Goal: Information Seeking & Learning: Find specific fact

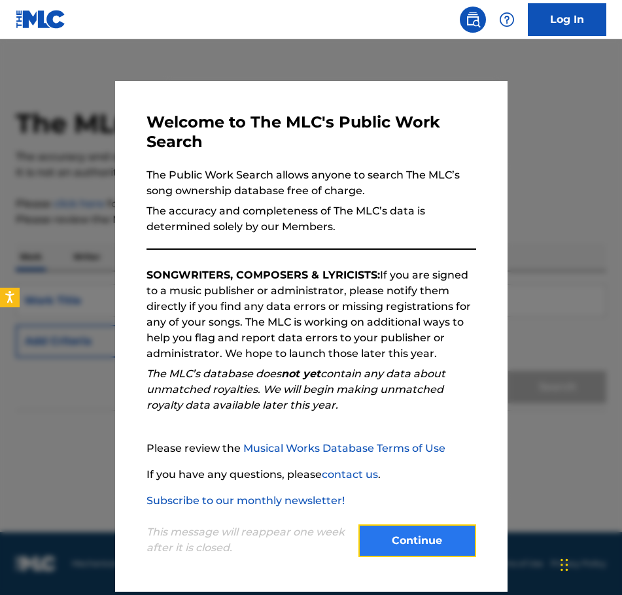
click at [421, 535] on button "Continue" at bounding box center [418, 541] width 118 height 33
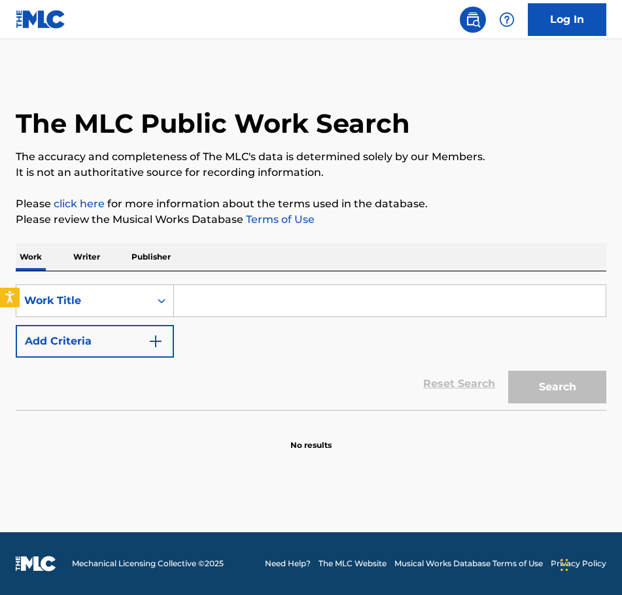
click at [183, 305] on input "Search Form" at bounding box center [390, 300] width 432 height 31
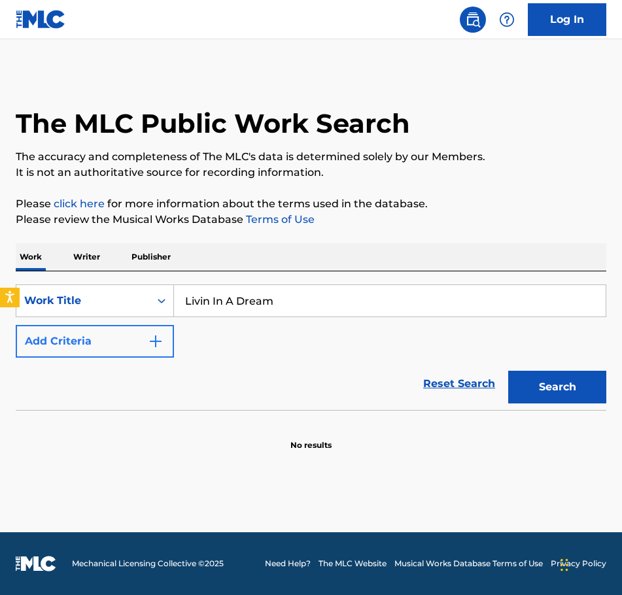
type input "Livin In A Dream"
click at [158, 347] on img "Search Form" at bounding box center [156, 342] width 16 height 16
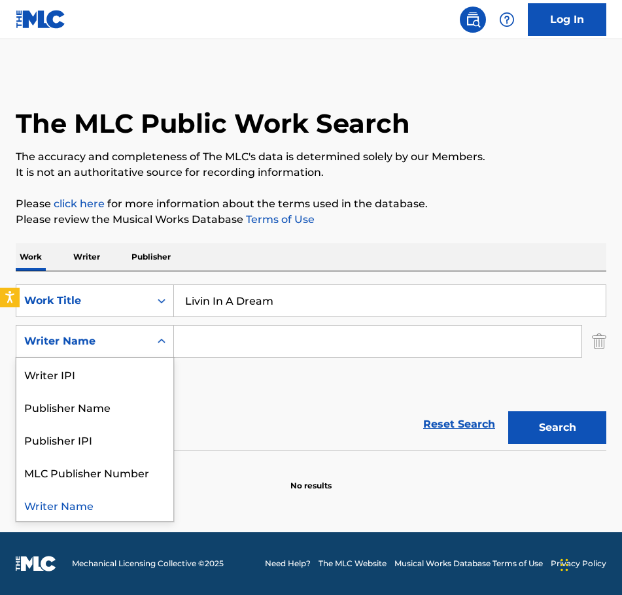
click at [92, 345] on div "Writer Name" at bounding box center [83, 342] width 118 height 16
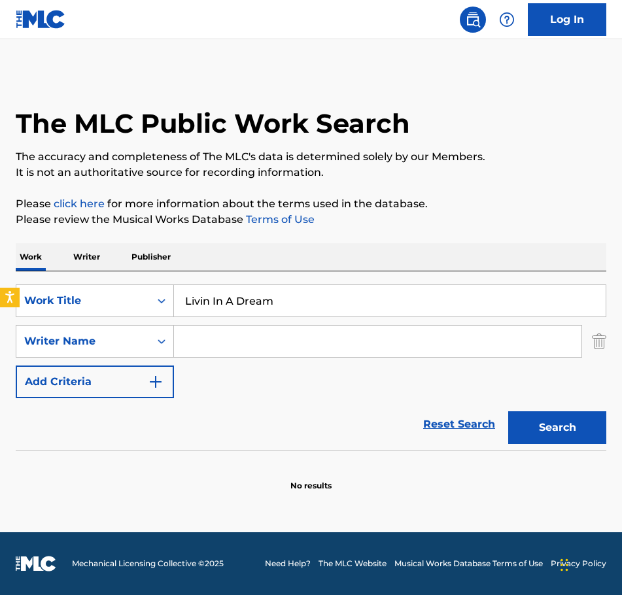
click at [198, 357] on input "Search Form" at bounding box center [378, 341] width 408 height 31
type input "[PERSON_NAME]"
click at [529, 436] on button "Search" at bounding box center [557, 428] width 98 height 33
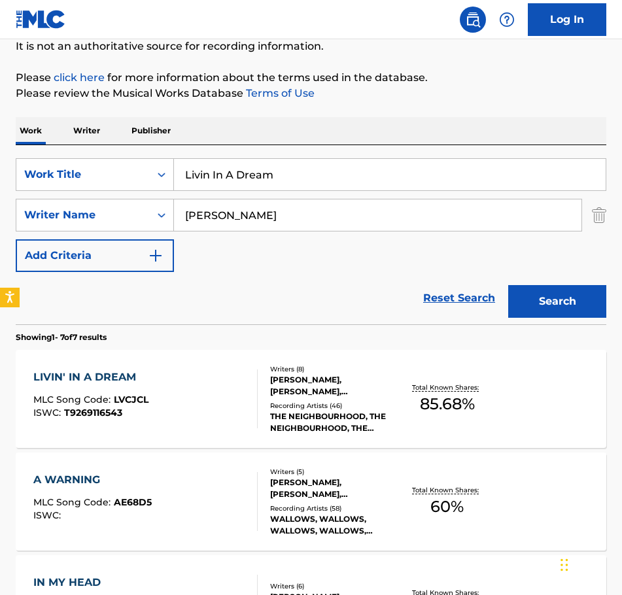
scroll to position [131, 0]
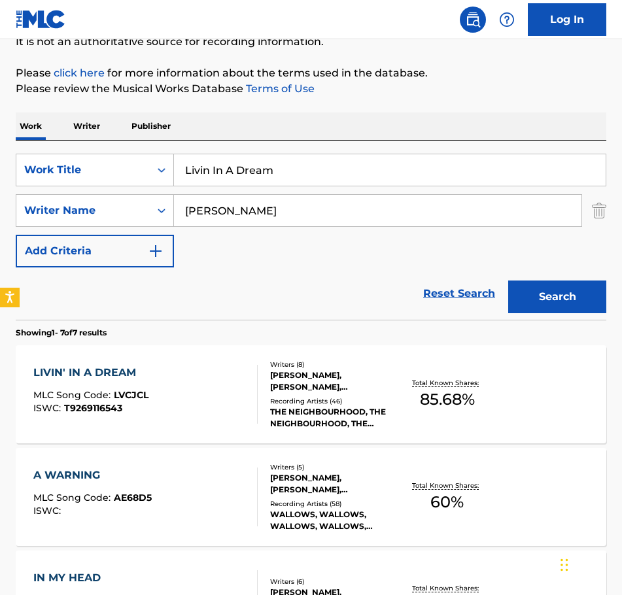
click at [330, 378] on div "[PERSON_NAME], [PERSON_NAME], [PERSON_NAME], [PERSON_NAME] [PERSON_NAME], [PERS…" at bounding box center [334, 382] width 128 height 24
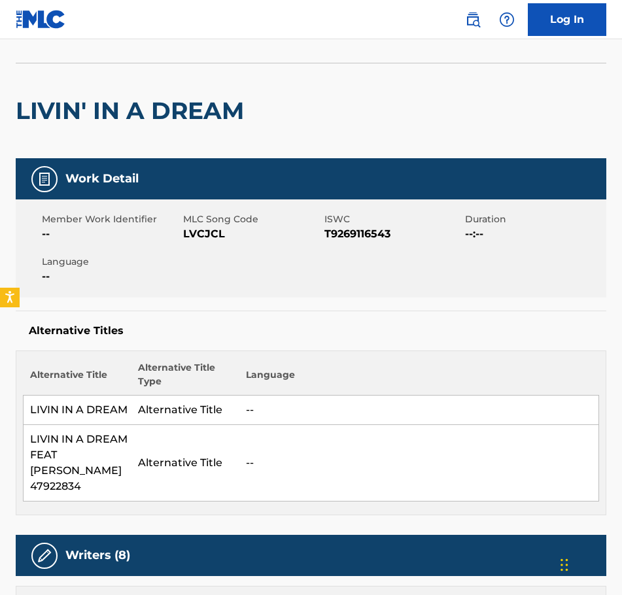
scroll to position [65, 0]
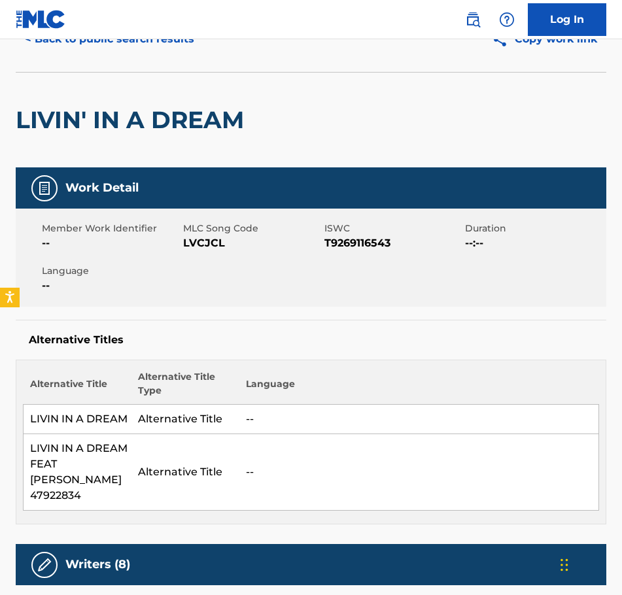
click at [361, 241] on span "T9269116543" at bounding box center [394, 244] width 138 height 16
drag, startPoint x: 327, startPoint y: 241, endPoint x: 392, endPoint y: 244, distance: 65.5
click at [392, 244] on span "T9269116543" at bounding box center [394, 244] width 138 height 16
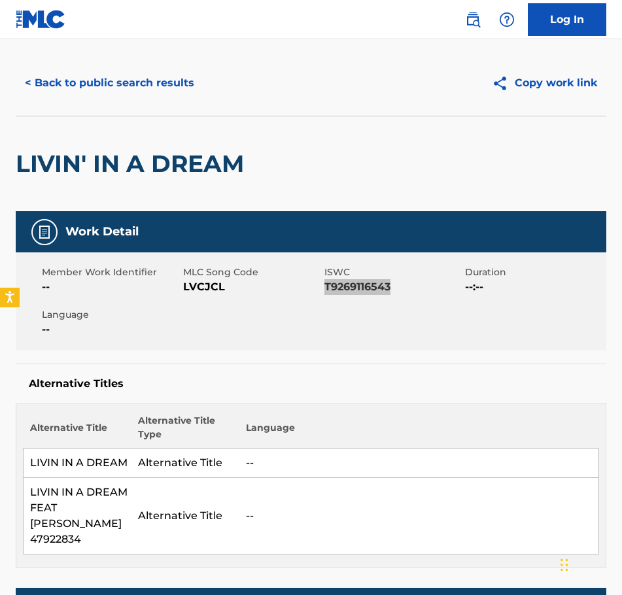
scroll to position [0, 0]
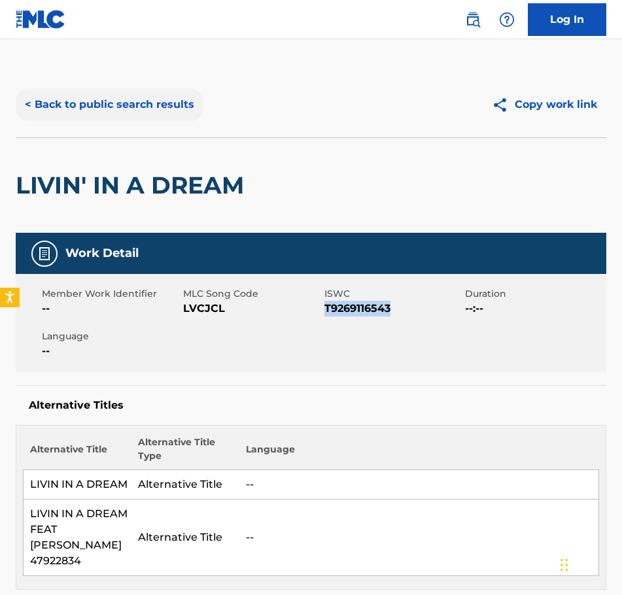
click at [31, 105] on button "< Back to public search results" at bounding box center [110, 104] width 188 height 33
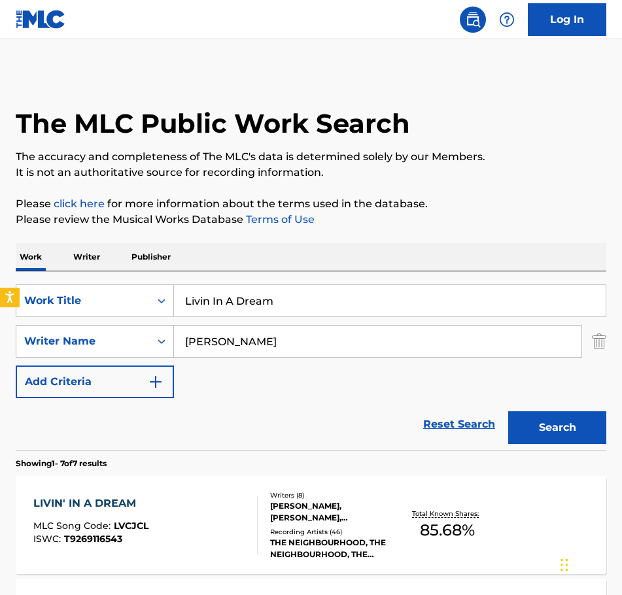
scroll to position [131, 0]
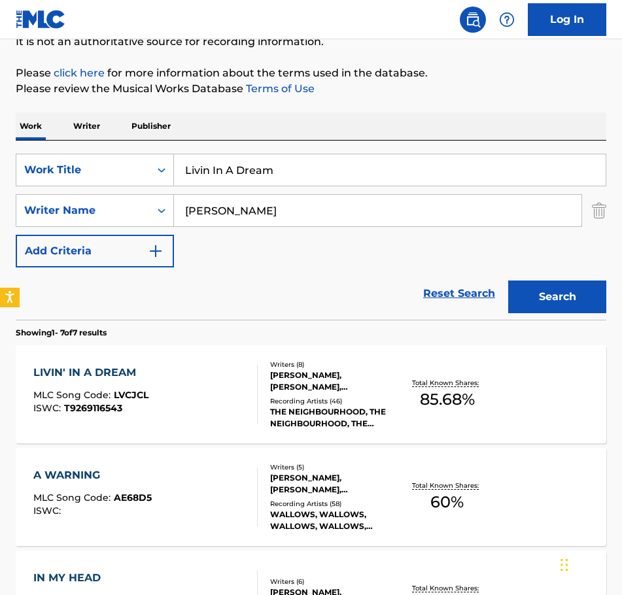
drag, startPoint x: 287, startPoint y: 164, endPoint x: 159, endPoint y: 189, distance: 130.1
click at [159, 189] on div "SearchWithCriteria712e523e-15c7-4934-ac79-353ec1a7c79b Work Title Livin In A Dr…" at bounding box center [311, 211] width 591 height 114
type input "Like I Used To Be"
click at [562, 293] on button "Search" at bounding box center [557, 297] width 98 height 33
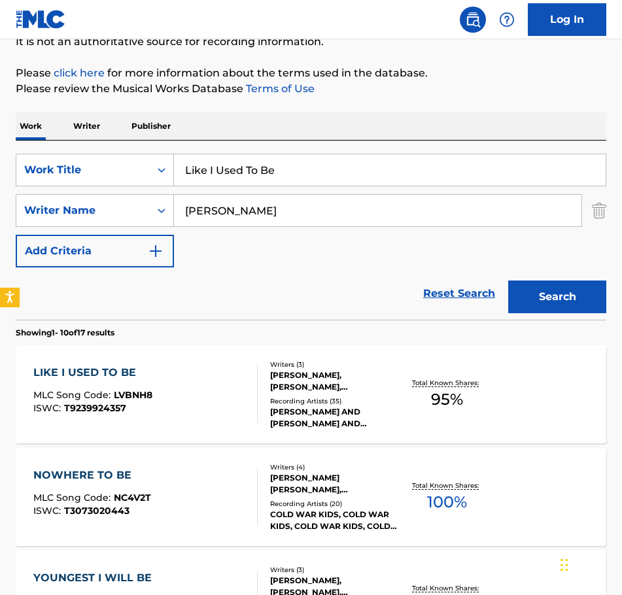
click at [310, 378] on div "[PERSON_NAME], [PERSON_NAME], [PERSON_NAME]" at bounding box center [334, 382] width 128 height 24
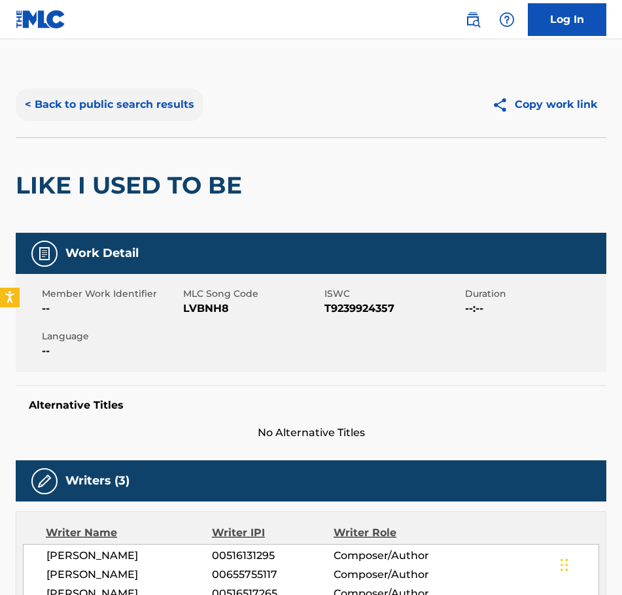
click at [38, 99] on button "< Back to public search results" at bounding box center [110, 104] width 188 height 33
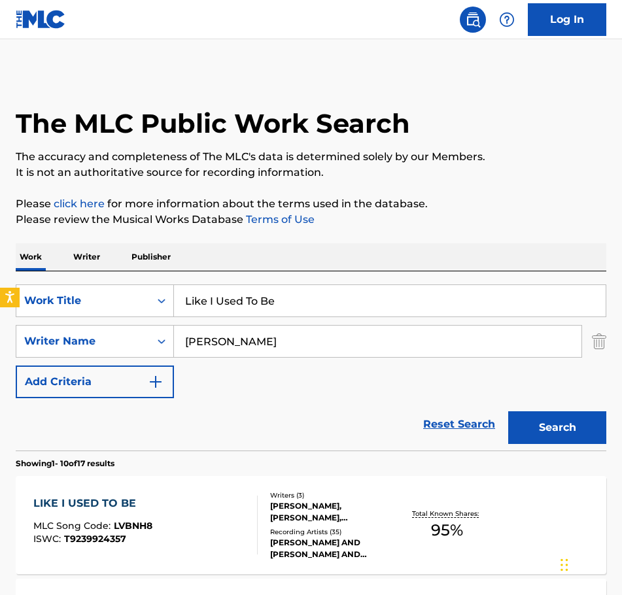
scroll to position [131, 0]
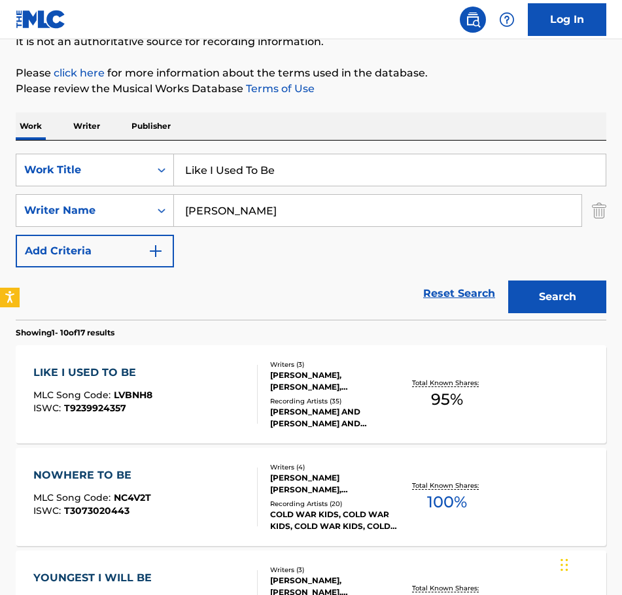
click at [328, 170] on input "Like I Used To Be" at bounding box center [390, 169] width 432 height 31
drag, startPoint x: 326, startPoint y: 170, endPoint x: 118, endPoint y: 190, distance: 208.4
click at [118, 190] on div "SearchWithCriteria712e523e-15c7-4934-ac79-353ec1a7c79b Work Title Like I Used T…" at bounding box center [311, 211] width 591 height 114
type input "Limbo Bitch"
click at [566, 294] on button "Search" at bounding box center [557, 297] width 98 height 33
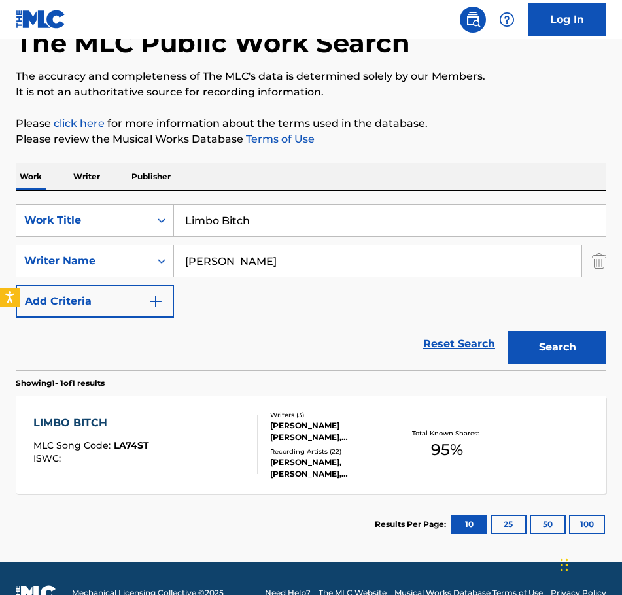
scroll to position [110, 0]
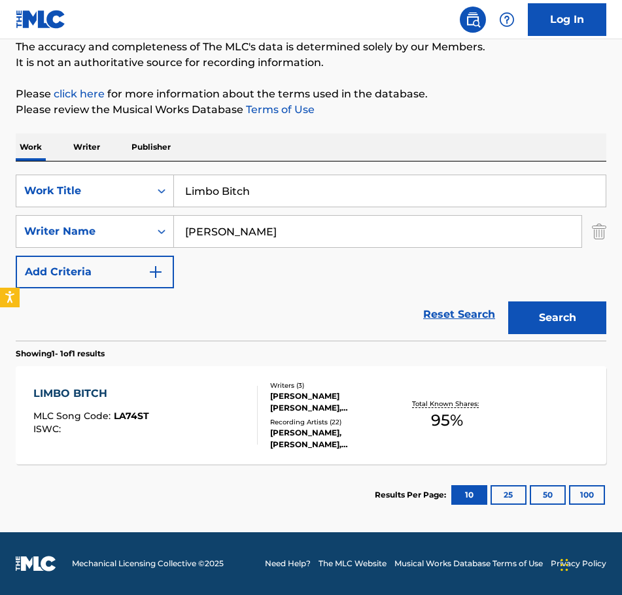
click at [311, 402] on div "[PERSON_NAME] [PERSON_NAME], [PERSON_NAME]" at bounding box center [334, 403] width 128 height 24
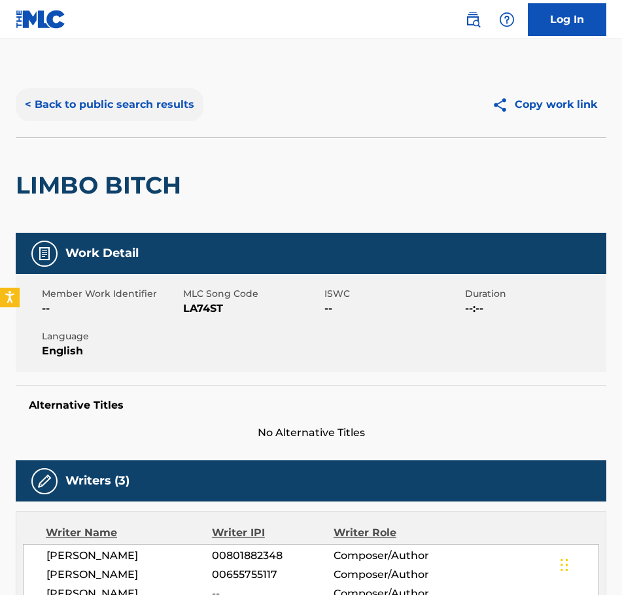
click at [31, 101] on button "< Back to public search results" at bounding box center [110, 104] width 188 height 33
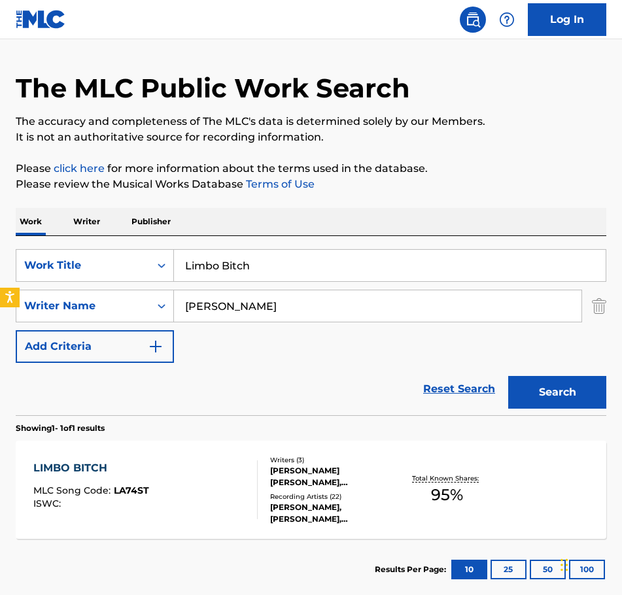
drag, startPoint x: 255, startPoint y: 275, endPoint x: 183, endPoint y: 274, distance: 72.0
click at [183, 274] on input "Limbo Bitch" at bounding box center [390, 265] width 432 height 31
type input "Looking for You"
click at [561, 382] on button "Search" at bounding box center [557, 392] width 98 height 33
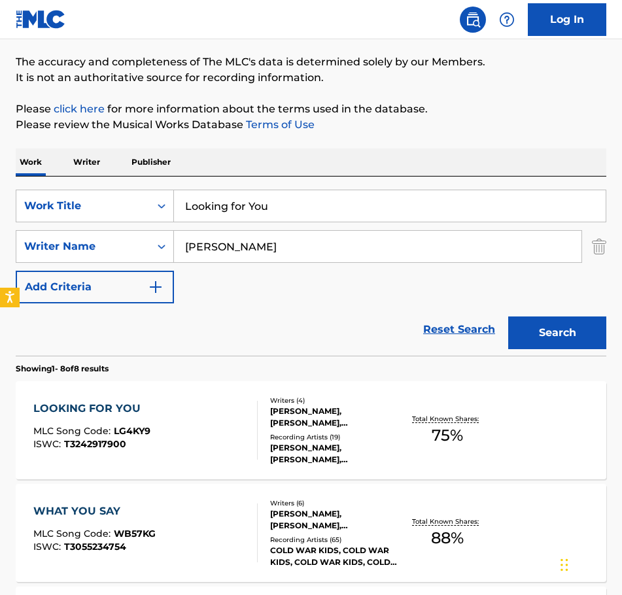
scroll to position [131, 0]
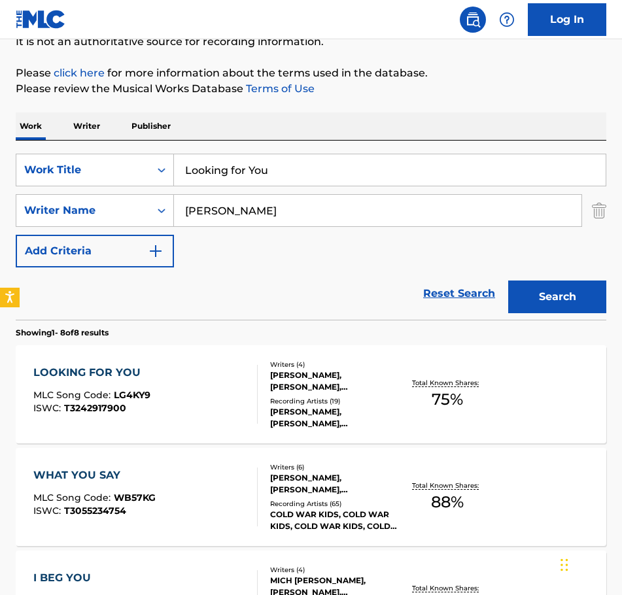
click at [343, 387] on div "[PERSON_NAME], [PERSON_NAME], [PERSON_NAME] [PERSON_NAME], [PERSON_NAME] [PERSO…" at bounding box center [334, 382] width 128 height 24
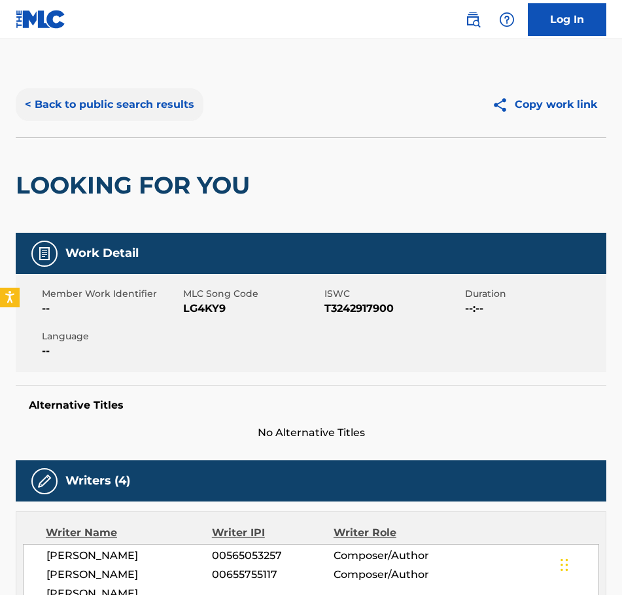
click at [24, 98] on button "< Back to public search results" at bounding box center [110, 104] width 188 height 33
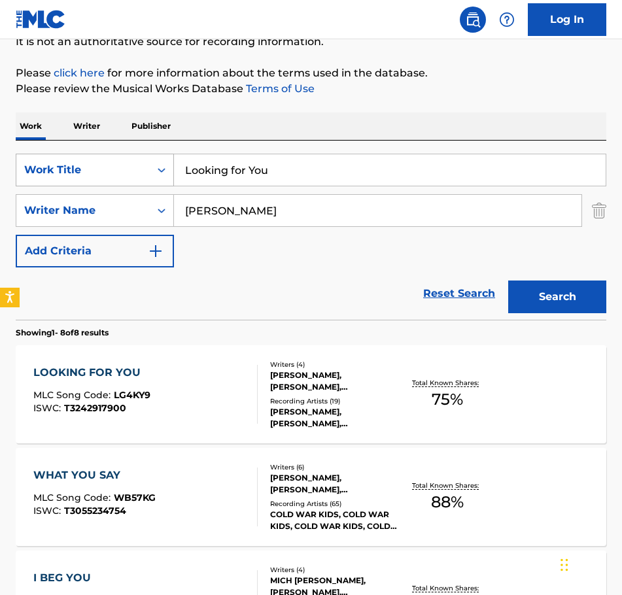
drag, startPoint x: 288, startPoint y: 175, endPoint x: 128, endPoint y: 178, distance: 159.7
click at [128, 178] on div "SearchWithCriteria712e523e-15c7-4934-ac79-353ec1a7c79b Work Title Looking for Y…" at bounding box center [311, 170] width 591 height 33
type input "Loss Deluxe"
click at [508, 281] on button "Search" at bounding box center [557, 297] width 98 height 33
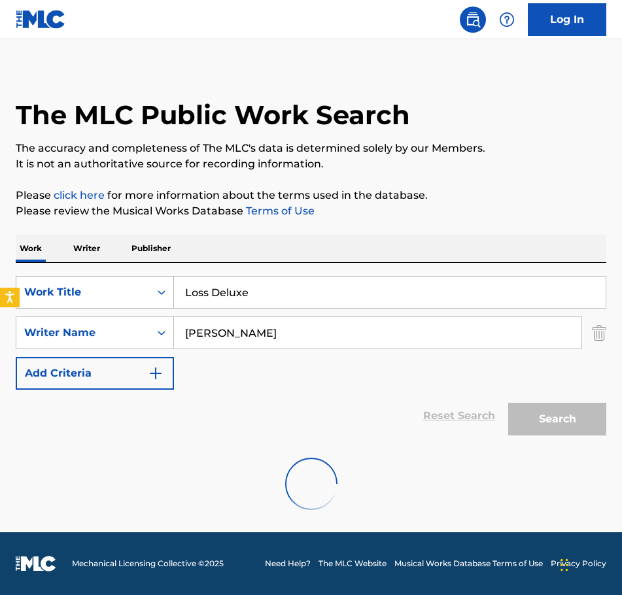
scroll to position [110, 0]
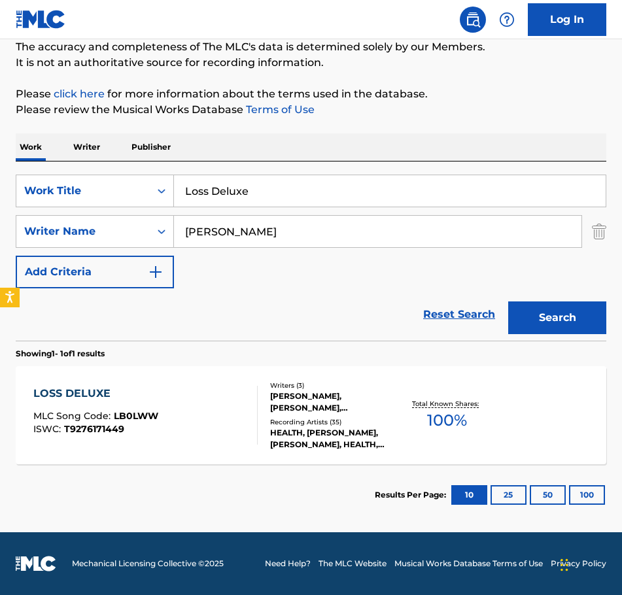
click at [436, 410] on span "100 %" at bounding box center [447, 421] width 40 height 24
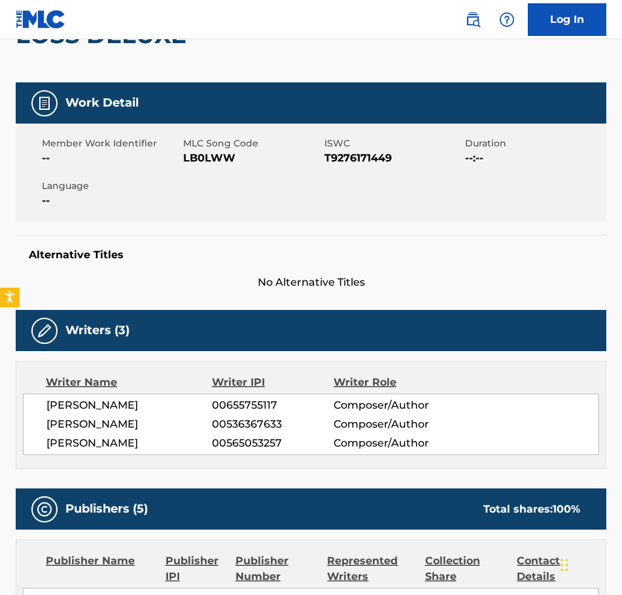
scroll to position [131, 0]
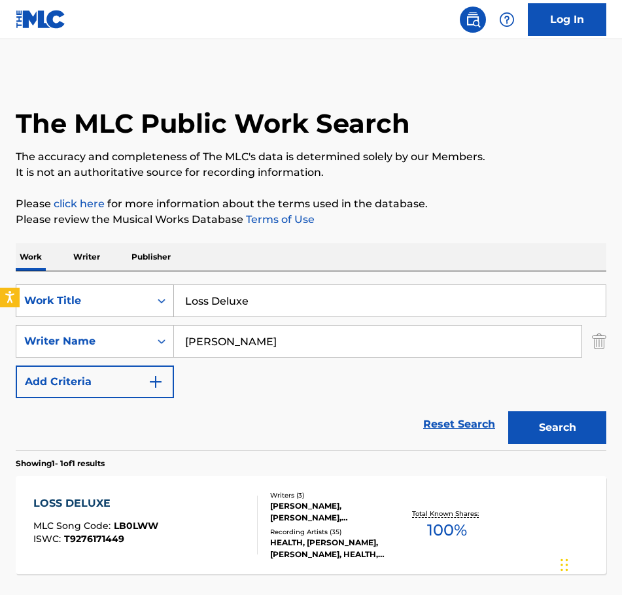
drag, startPoint x: 247, startPoint y: 301, endPoint x: 165, endPoint y: 306, distance: 82.6
click at [165, 306] on div "SearchWithCriteria712e523e-15c7-4934-ac79-353ec1a7c79b Work Title Loss Deluxe" at bounding box center [311, 301] width 591 height 33
type input "Love Is Mystical"
click at [539, 428] on button "Search" at bounding box center [557, 428] width 98 height 33
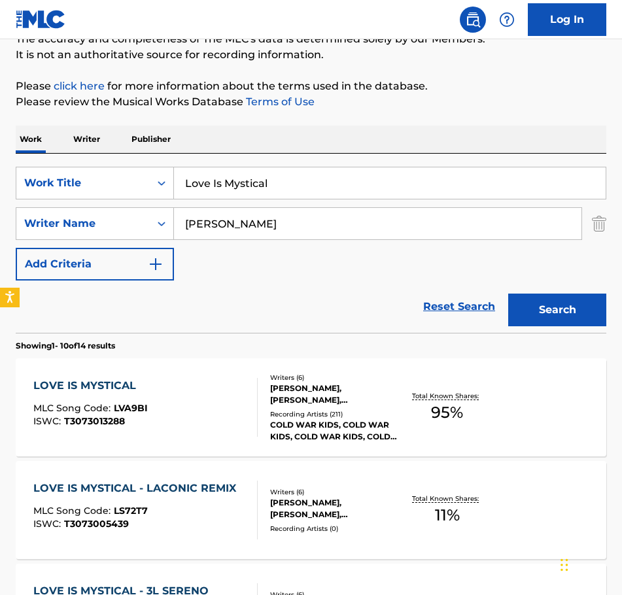
scroll to position [131, 0]
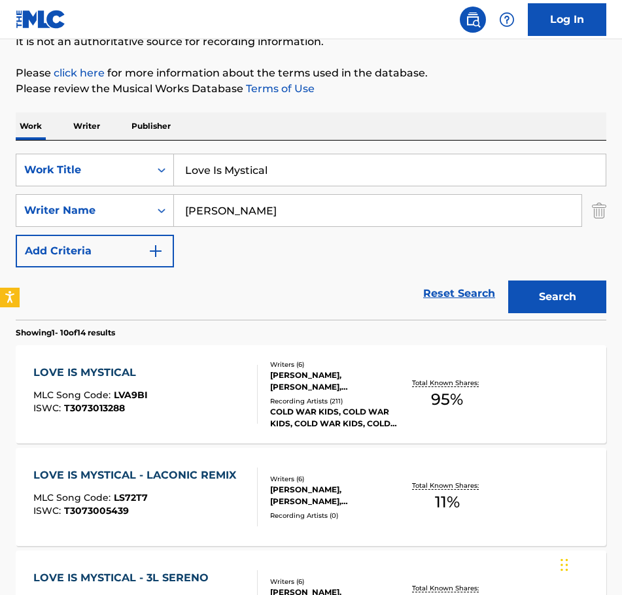
click at [327, 390] on div "[PERSON_NAME], [PERSON_NAME], [PERSON_NAME], [PERSON_NAME], [PERSON_NAME], [PER…" at bounding box center [334, 382] width 128 height 24
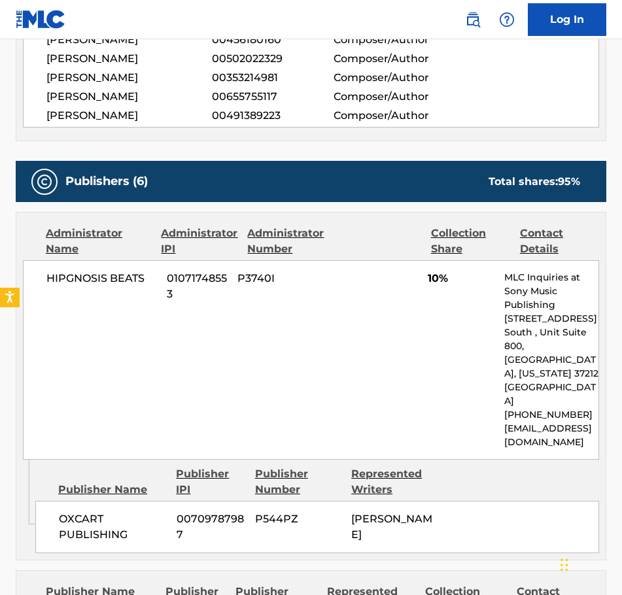
scroll to position [654, 0]
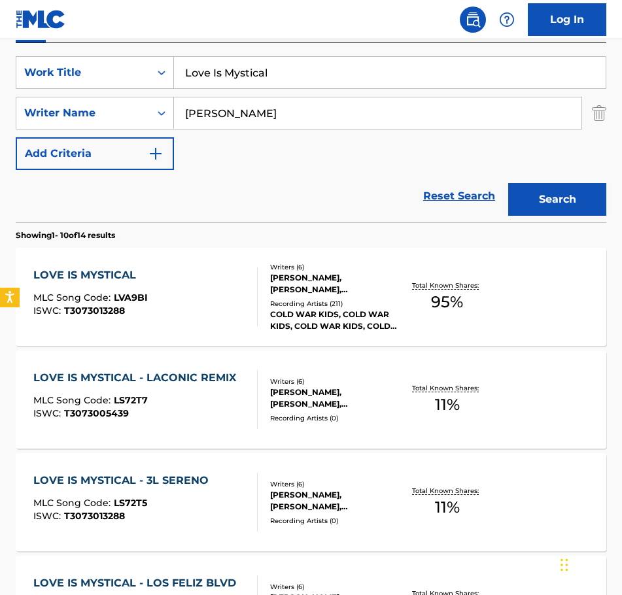
scroll to position [262, 0]
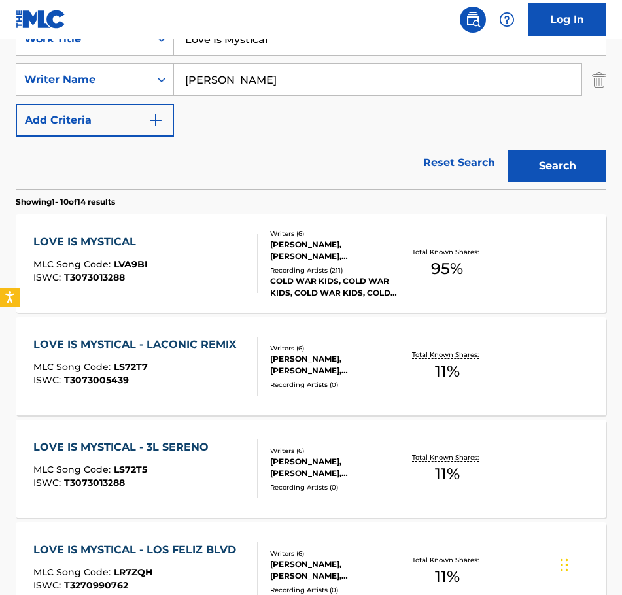
click at [318, 357] on div "[PERSON_NAME], [PERSON_NAME], [PERSON_NAME], [PERSON_NAME], [PERSON_NAME], [PER…" at bounding box center [334, 365] width 128 height 24
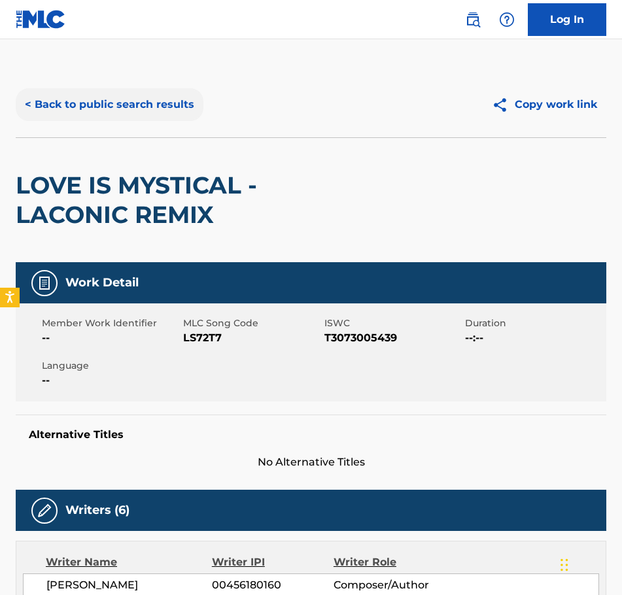
click at [33, 105] on button "< Back to public search results" at bounding box center [110, 104] width 188 height 33
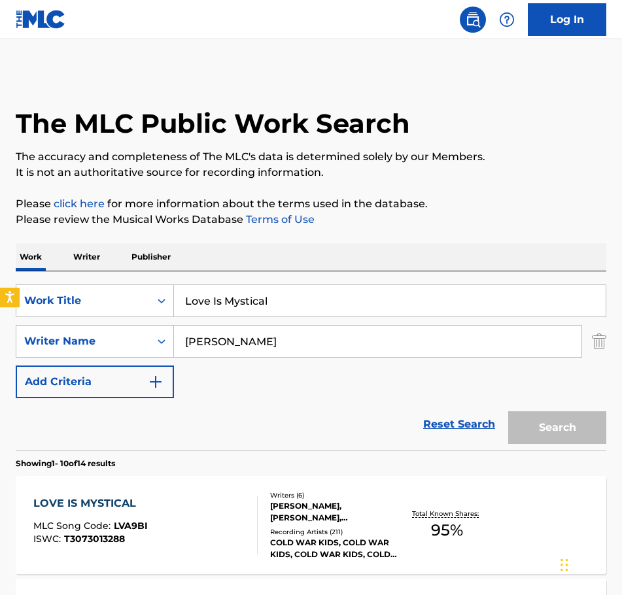
scroll to position [262, 0]
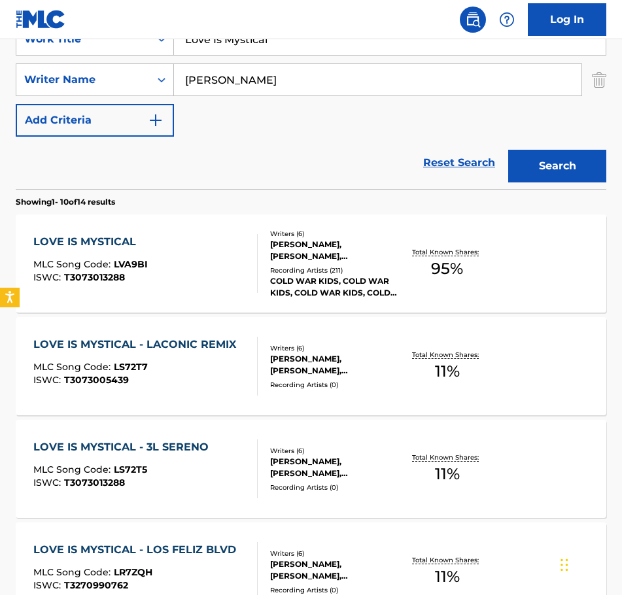
click at [117, 446] on div "LOVE IS MYSTICAL - 3L SERENO" at bounding box center [124, 448] width 182 height 16
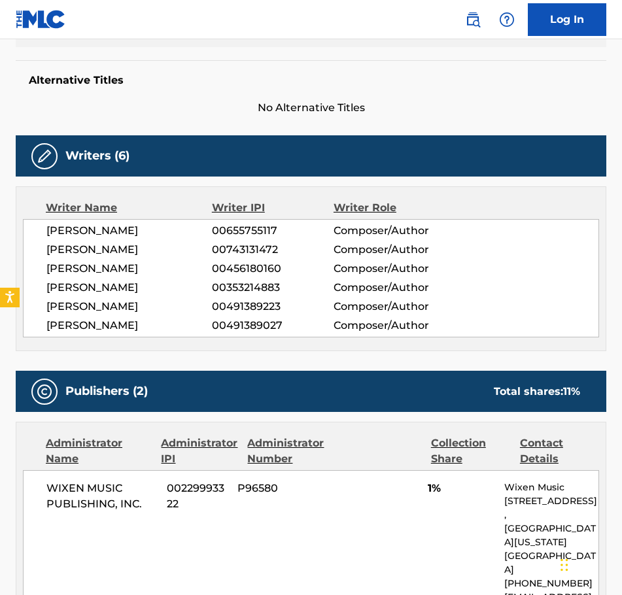
scroll to position [260, 0]
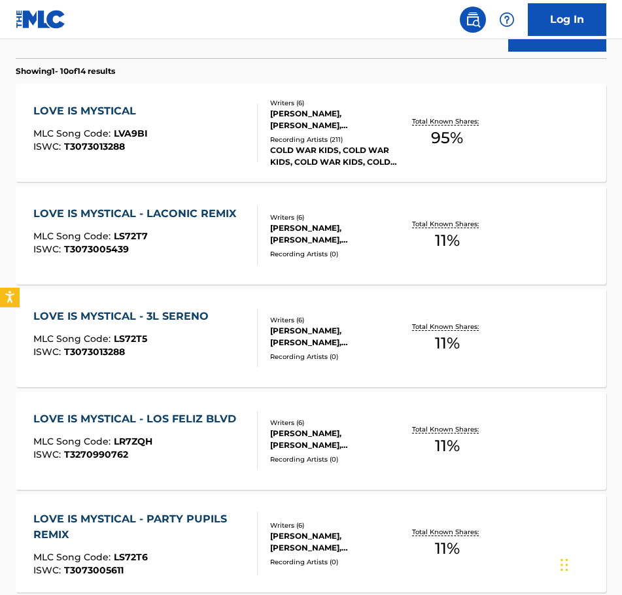
scroll to position [458, 0]
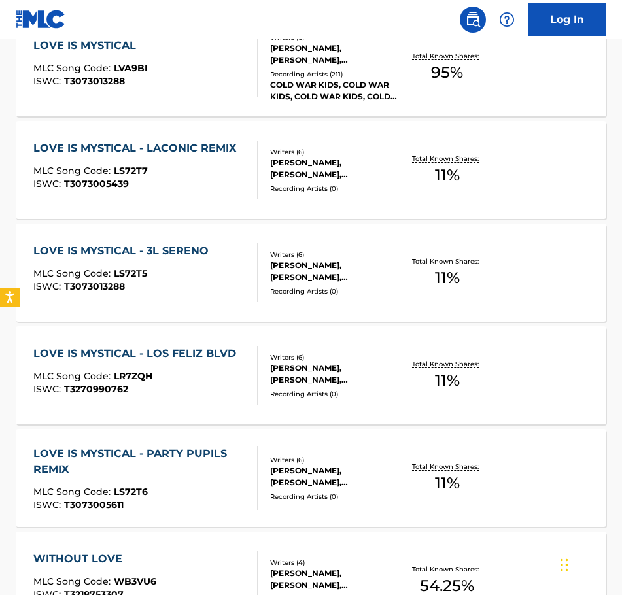
click at [215, 350] on div "LOVE IS MYSTICAL - LOS FELIZ BLVD" at bounding box center [137, 354] width 209 height 16
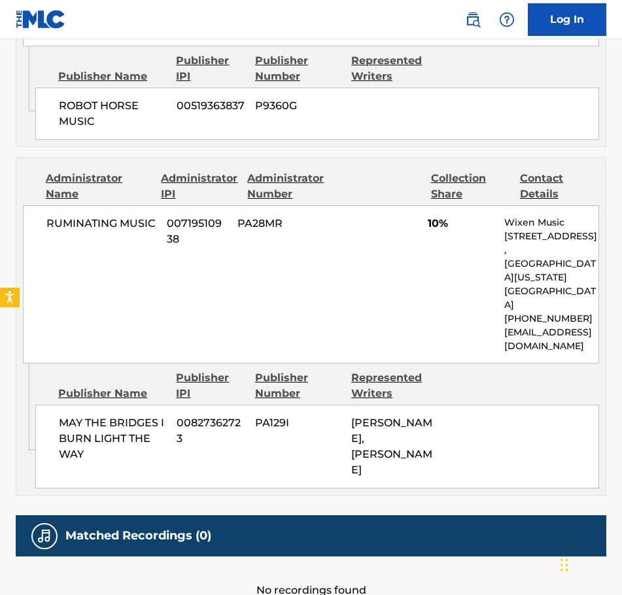
scroll to position [914, 0]
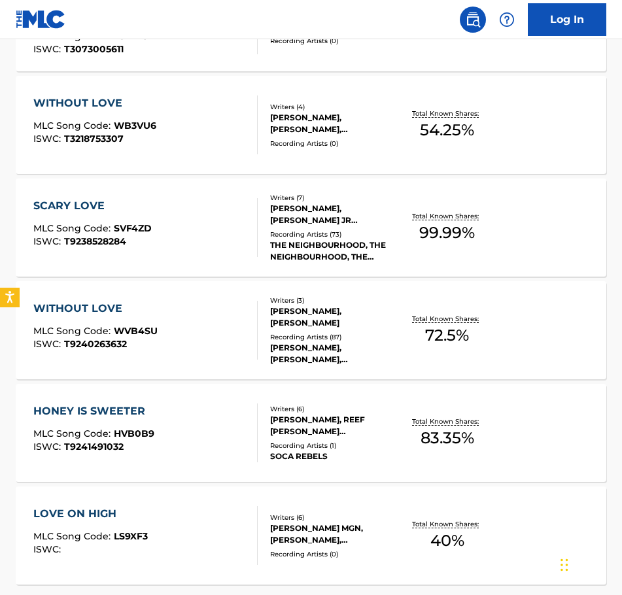
scroll to position [533, 0]
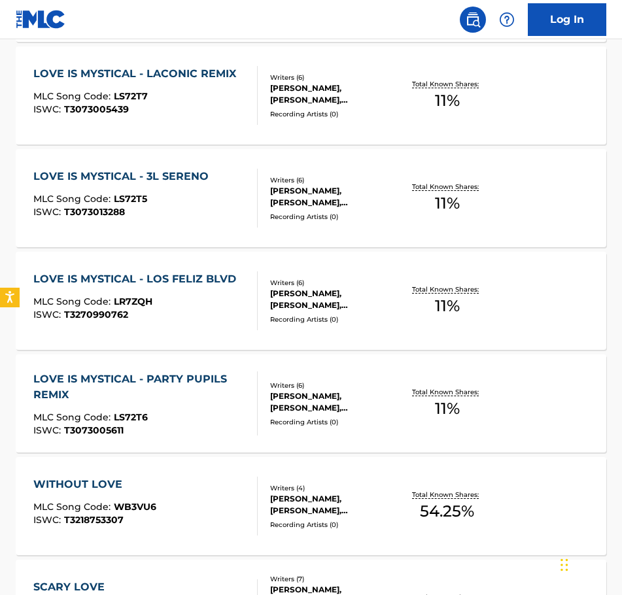
click at [184, 375] on div "LOVE IS MYSTICAL - PARTY PUPILS REMIX" at bounding box center [139, 387] width 213 height 31
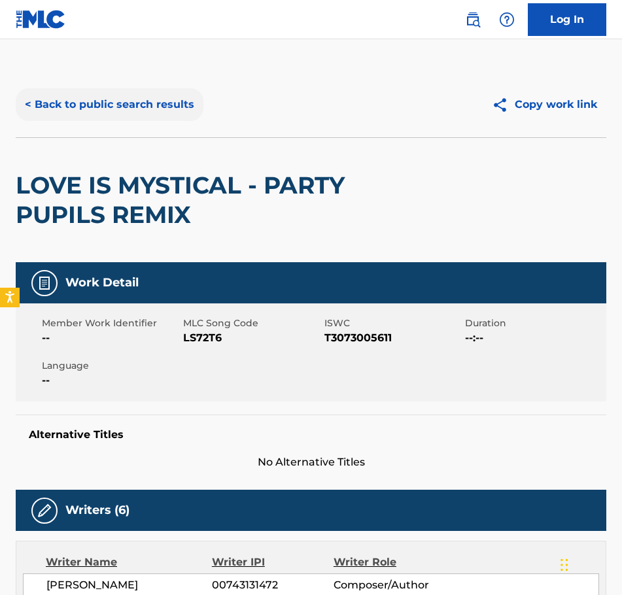
click at [47, 101] on button "< Back to public search results" at bounding box center [110, 104] width 188 height 33
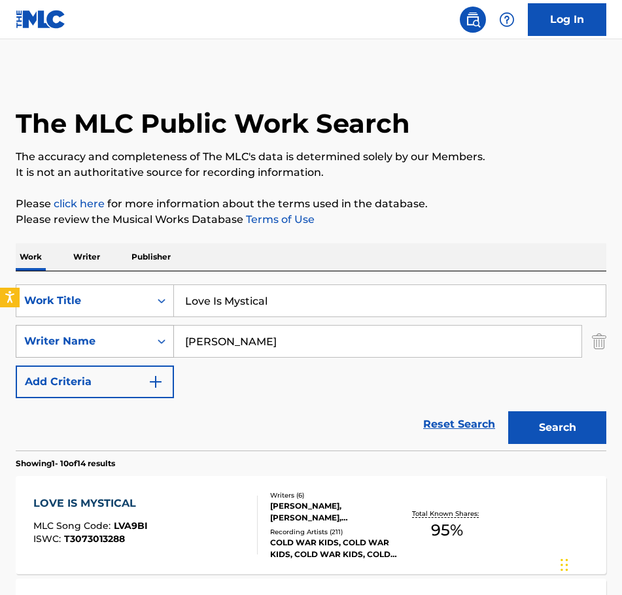
drag, startPoint x: 286, startPoint y: 297, endPoint x: 145, endPoint y: 335, distance: 145.7
click at [145, 335] on div "SearchWithCriteria712e523e-15c7-4934-ac79-353ec1a7c79b Work Title Love Is Mysti…" at bounding box center [311, 342] width 591 height 114
type input "Luck Down"
click at [508, 412] on button "Search" at bounding box center [557, 428] width 98 height 33
click at [257, 532] on div at bounding box center [252, 525] width 10 height 59
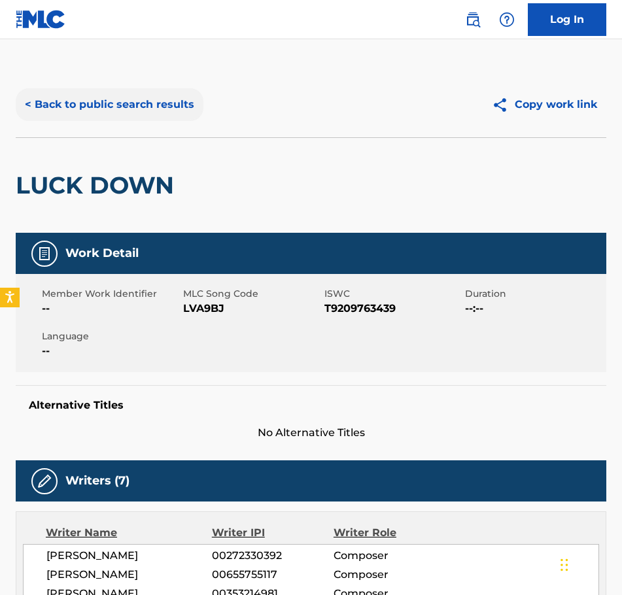
click at [37, 101] on button "< Back to public search results" at bounding box center [110, 104] width 188 height 33
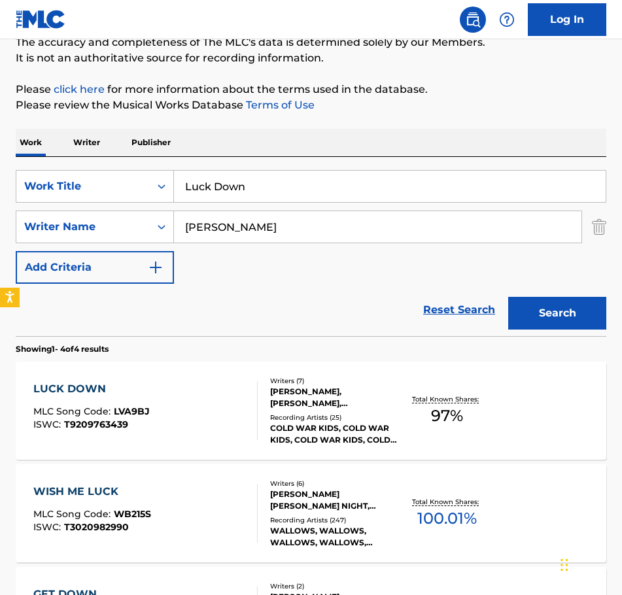
scroll to position [131, 0]
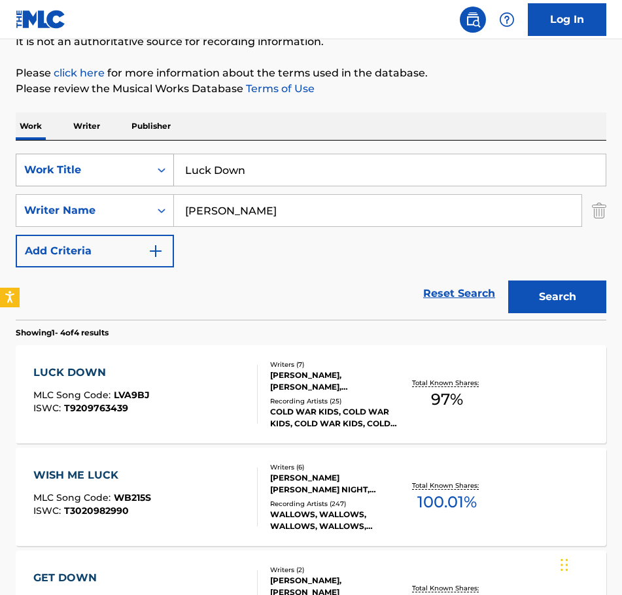
drag, startPoint x: 253, startPoint y: 175, endPoint x: 158, endPoint y: 179, distance: 94.3
click at [158, 179] on div "SearchWithCriteria712e523e-15c7-4934-ac79-353ec1a7c79b Work Title Luck Down" at bounding box center [311, 170] width 591 height 33
type input "Luv"
click at [508, 281] on button "Search" at bounding box center [557, 297] width 98 height 33
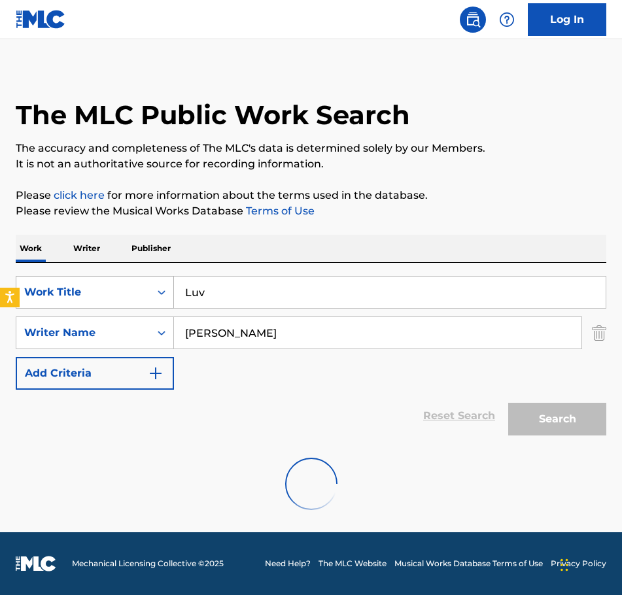
scroll to position [110, 0]
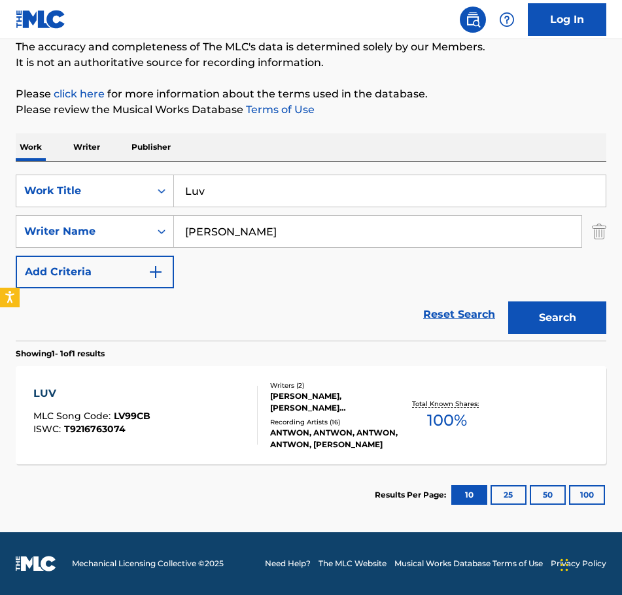
click at [306, 388] on div "Writers ( 2 )" at bounding box center [334, 386] width 128 height 10
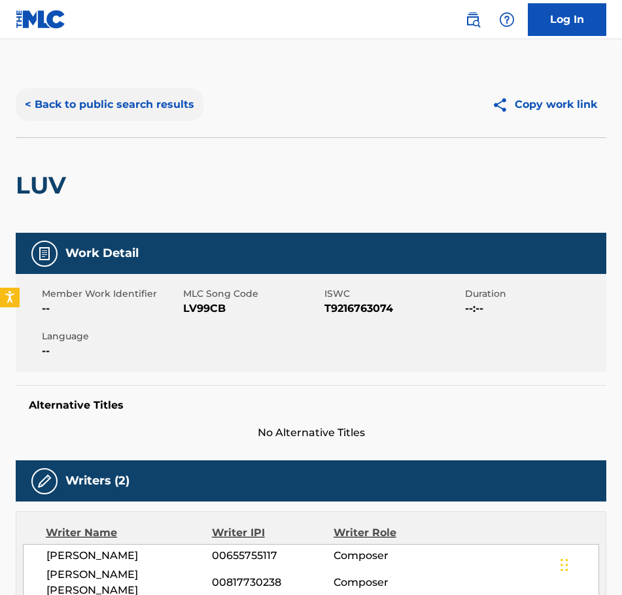
click at [31, 99] on button "< Back to public search results" at bounding box center [110, 104] width 188 height 33
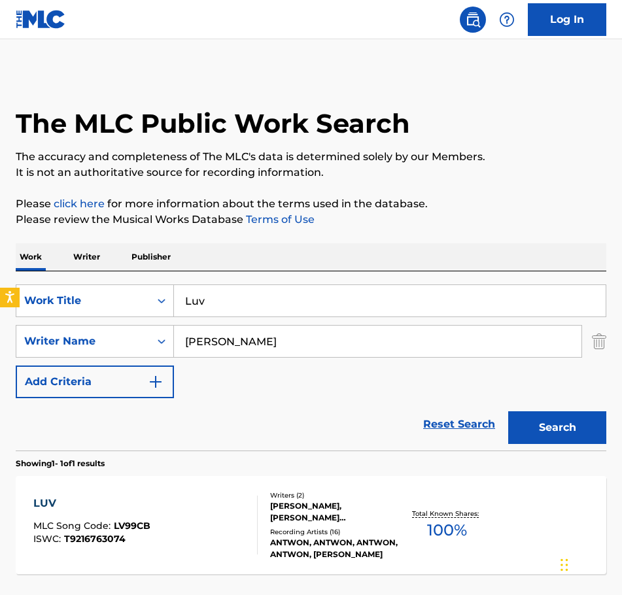
scroll to position [35, 0]
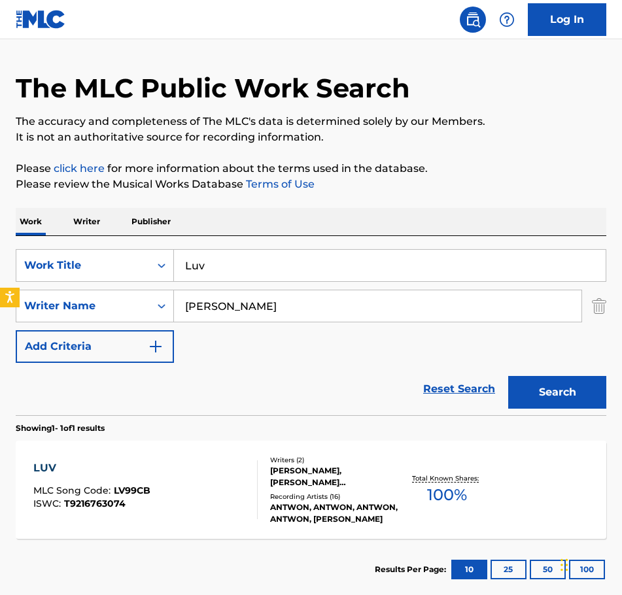
click at [224, 270] on input "Luv" at bounding box center [390, 265] width 432 height 31
drag, startPoint x: 224, startPoint y: 267, endPoint x: 167, endPoint y: 274, distance: 58.0
click at [168, 274] on div "SearchWithCriteria712e523e-15c7-4934-ac79-353ec1a7c79b Work Title Luv" at bounding box center [311, 265] width 591 height 33
type input "Major Crimes"
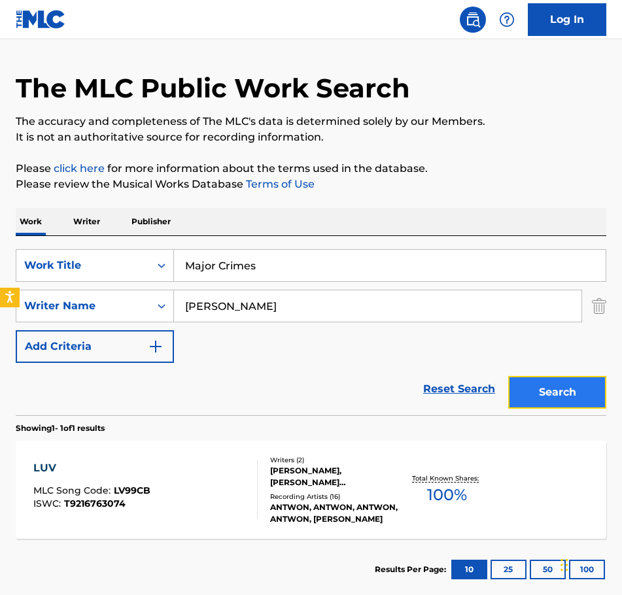
click at [534, 395] on button "Search" at bounding box center [557, 392] width 98 height 33
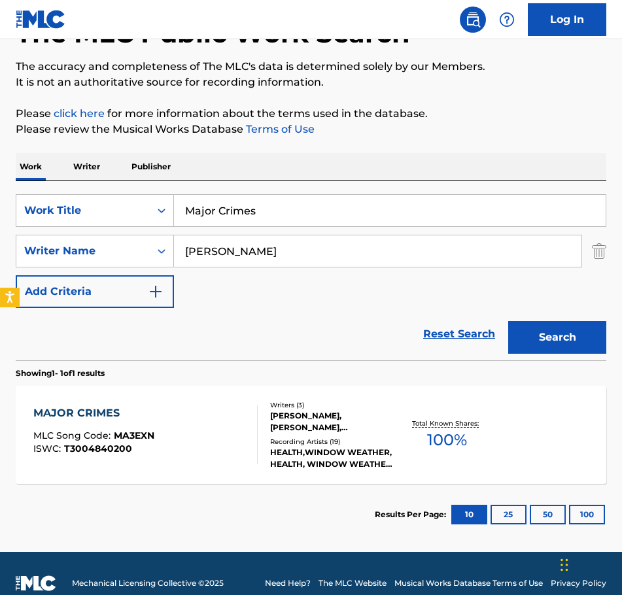
scroll to position [110, 0]
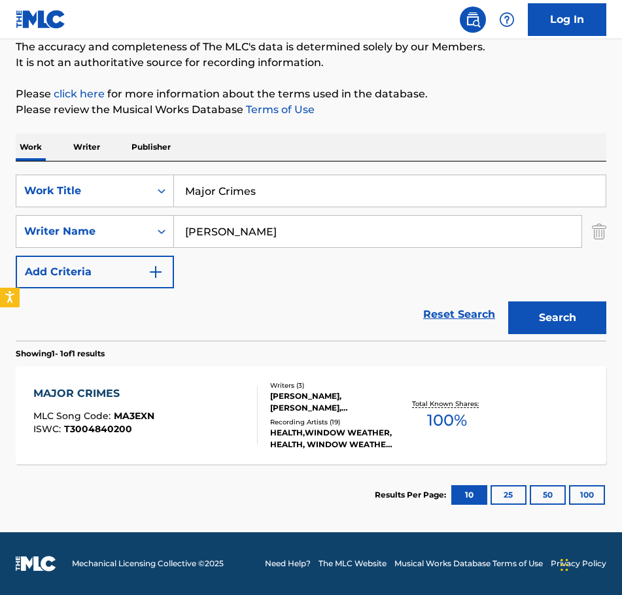
click at [291, 396] on div "[PERSON_NAME], [PERSON_NAME], [PERSON_NAME]" at bounding box center [334, 403] width 128 height 24
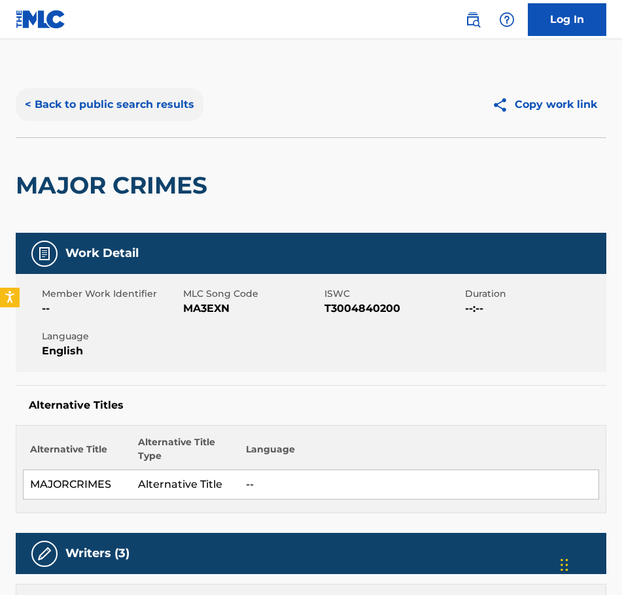
click at [48, 99] on button "< Back to public search results" at bounding box center [110, 104] width 188 height 33
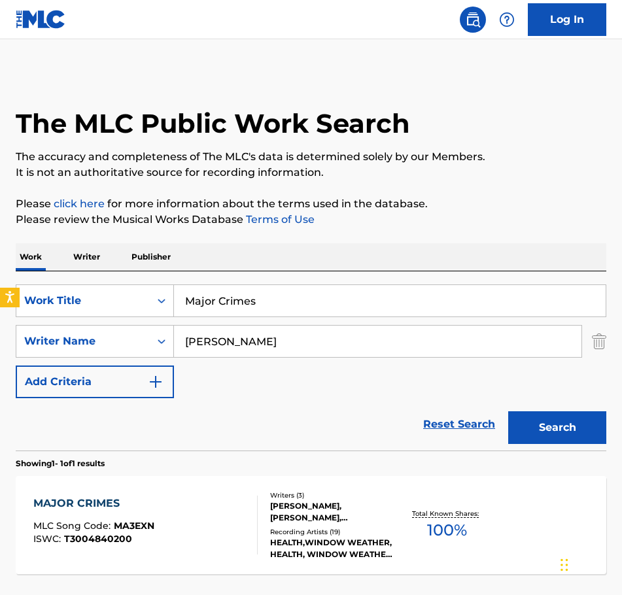
scroll to position [35, 0]
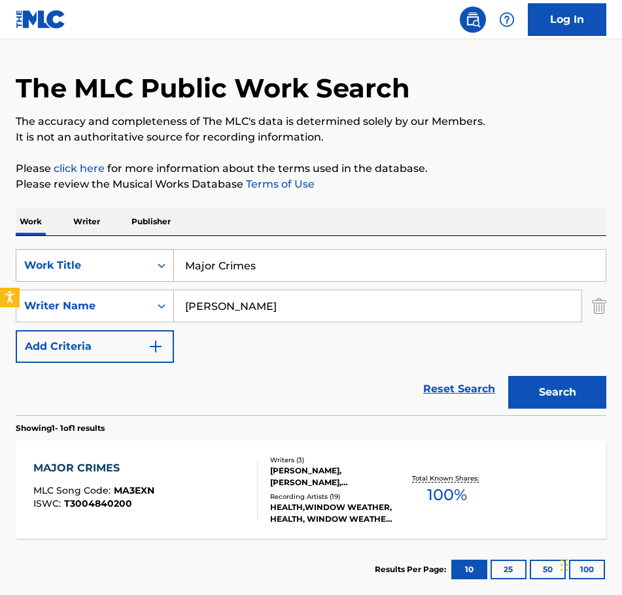
drag, startPoint x: 262, startPoint y: 266, endPoint x: 136, endPoint y: 274, distance: 126.6
click at [136, 274] on div "SearchWithCriteria712e523e-15c7-4934-ac79-353ec1a7c79b Work Title Major Crimes" at bounding box center [311, 265] width 591 height 33
type input "Max It Out"
click at [556, 393] on button "Search" at bounding box center [557, 392] width 98 height 33
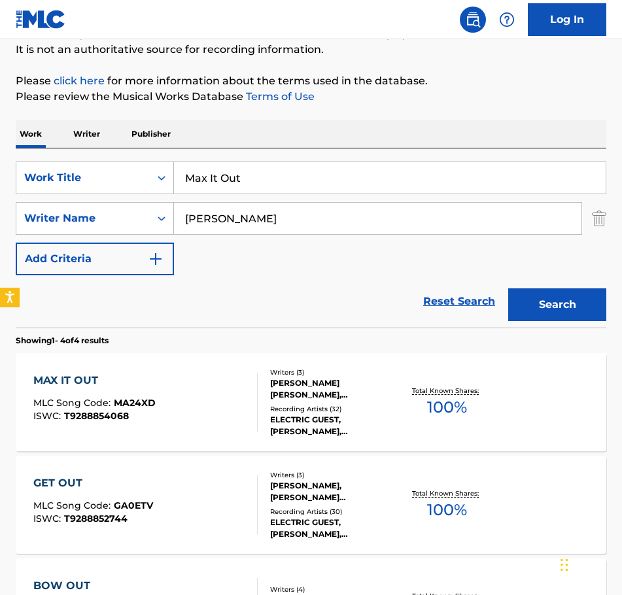
scroll to position [131, 0]
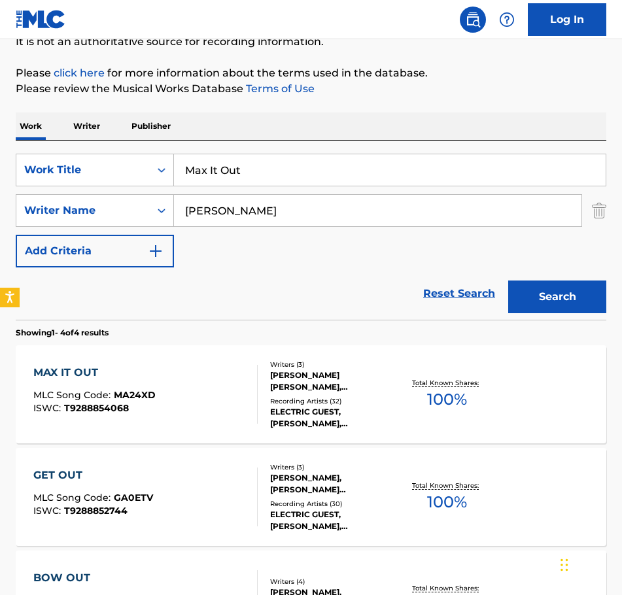
click at [310, 378] on div "[PERSON_NAME] [PERSON_NAME], [PERSON_NAME], [PERSON_NAME]" at bounding box center [334, 382] width 128 height 24
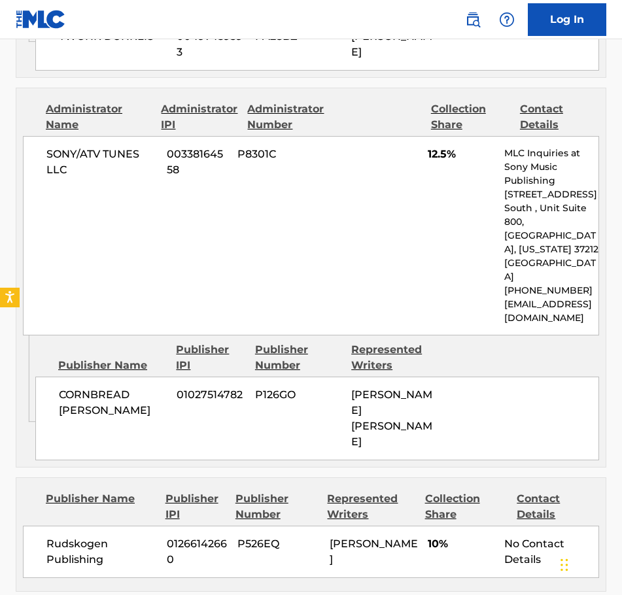
scroll to position [1112, 0]
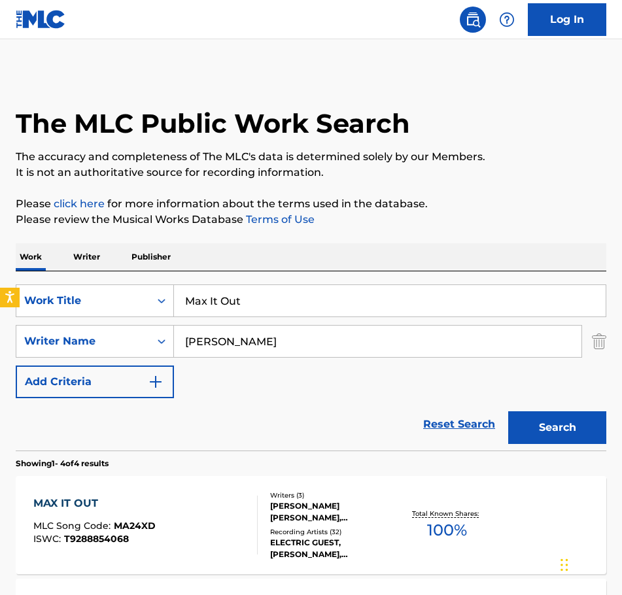
click at [277, 304] on input "Max It Out" at bounding box center [390, 300] width 432 height 31
drag, startPoint x: 278, startPoint y: 301, endPoint x: 164, endPoint y: 309, distance: 114.8
click at [164, 309] on div "SearchWithCriteria712e523e-15c7-4934-ac79-353ec1a7c79b Work Title Max It Out" at bounding box center [311, 301] width 591 height 33
click at [577, 425] on button "Search" at bounding box center [557, 428] width 98 height 33
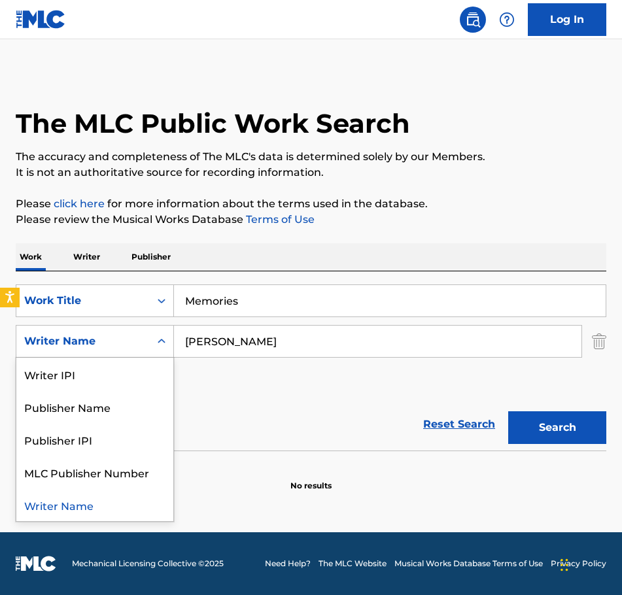
click at [164, 343] on icon "Search Form" at bounding box center [162, 341] width 8 height 5
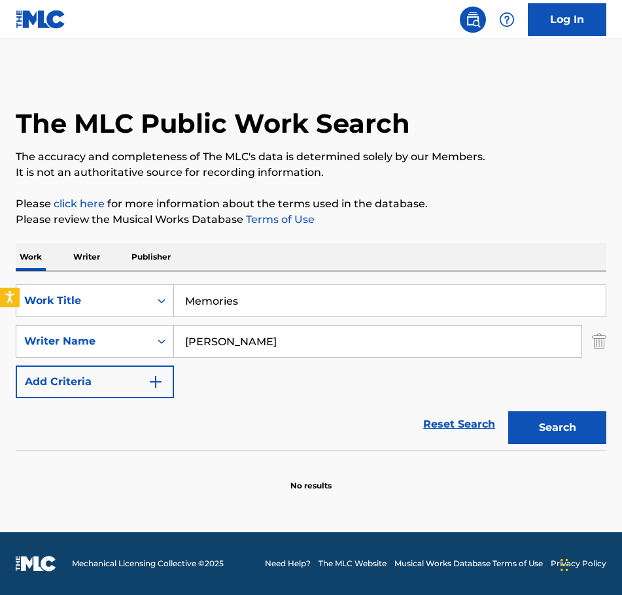
click at [228, 391] on div "SearchWithCriteria712e523e-15c7-4934-ac79-353ec1a7c79b Work Title Memories Sear…" at bounding box center [311, 342] width 591 height 114
drag, startPoint x: 264, startPoint y: 299, endPoint x: 115, endPoint y: 320, distance: 151.3
click at [115, 320] on div "SearchWithCriteria712e523e-15c7-4934-ac79-353ec1a7c79b Work Title Memories Sear…" at bounding box center [311, 342] width 591 height 114
type input "Message"
click at [577, 427] on button "Search" at bounding box center [557, 428] width 98 height 33
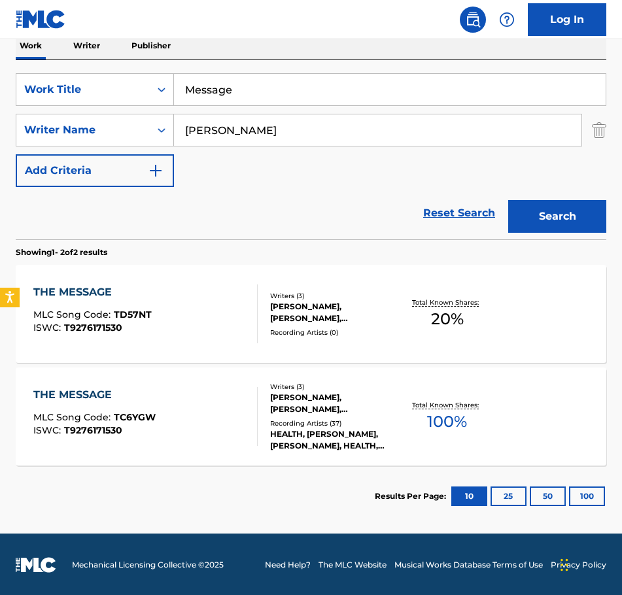
scroll to position [213, 0]
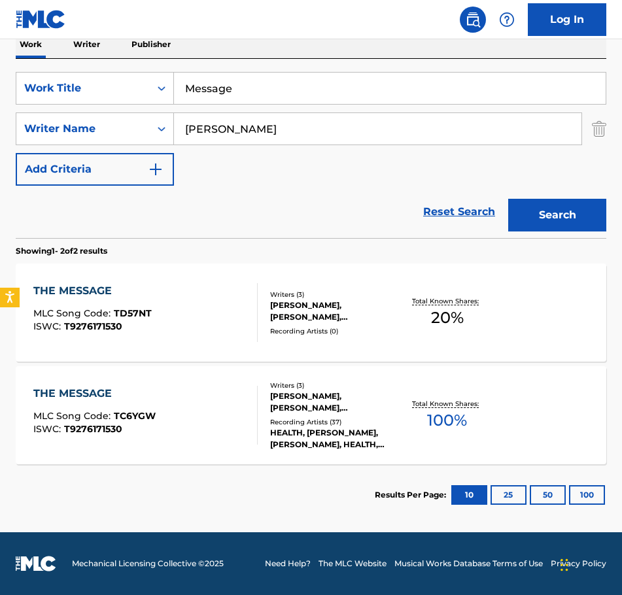
click at [308, 400] on div "[PERSON_NAME], [PERSON_NAME], [PERSON_NAME]" at bounding box center [334, 403] width 128 height 24
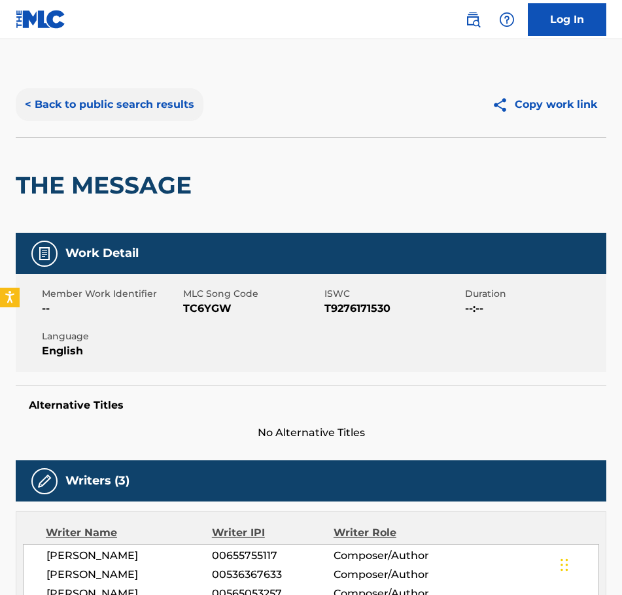
click at [31, 99] on button "< Back to public search results" at bounding box center [110, 104] width 188 height 33
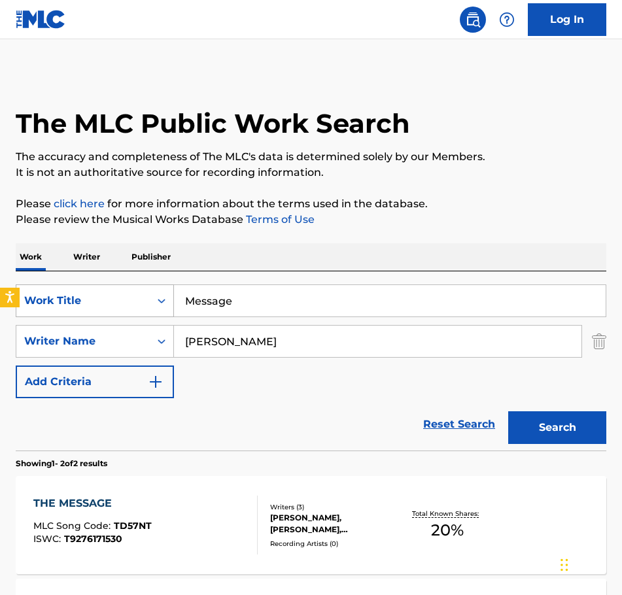
scroll to position [138, 0]
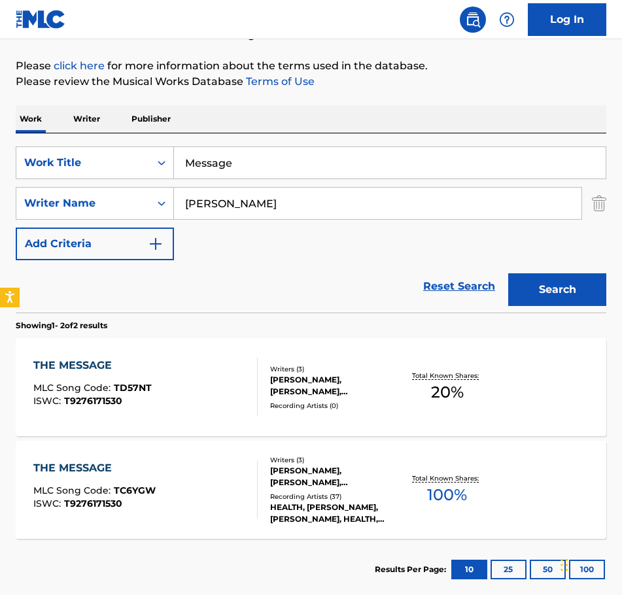
click at [259, 156] on input "Message" at bounding box center [390, 162] width 432 height 31
drag, startPoint x: 255, startPoint y: 157, endPoint x: 138, endPoint y: 180, distance: 119.4
click at [138, 180] on div "SearchWithCriteria712e523e-15c7-4934-ac79-353ec1a7c79b Work Title Message Searc…" at bounding box center [311, 204] width 591 height 114
type input "[US_STATE]"
click at [527, 284] on button "Search" at bounding box center [557, 290] width 98 height 33
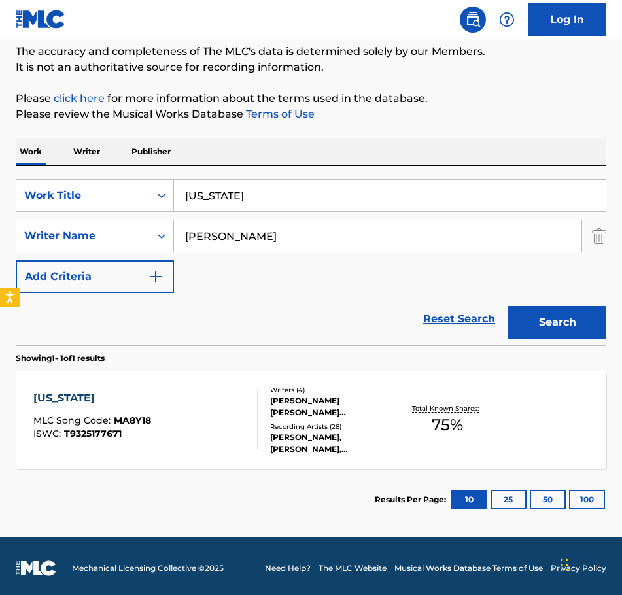
scroll to position [110, 0]
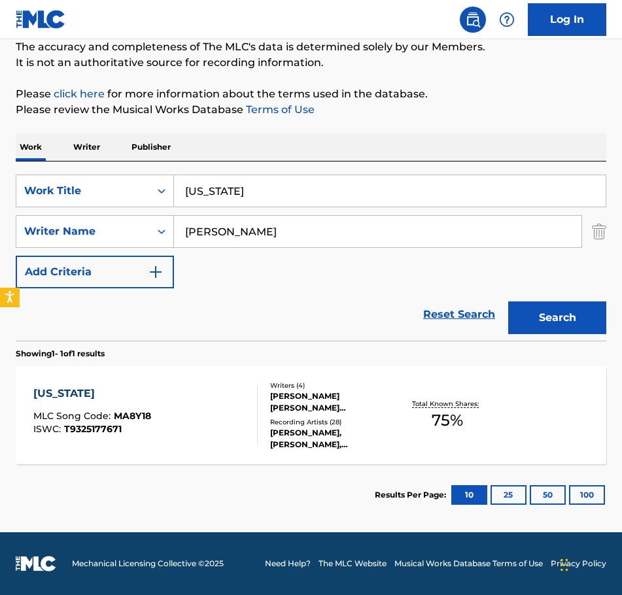
click at [304, 419] on div "Recording Artists ( 28 )" at bounding box center [334, 422] width 128 height 10
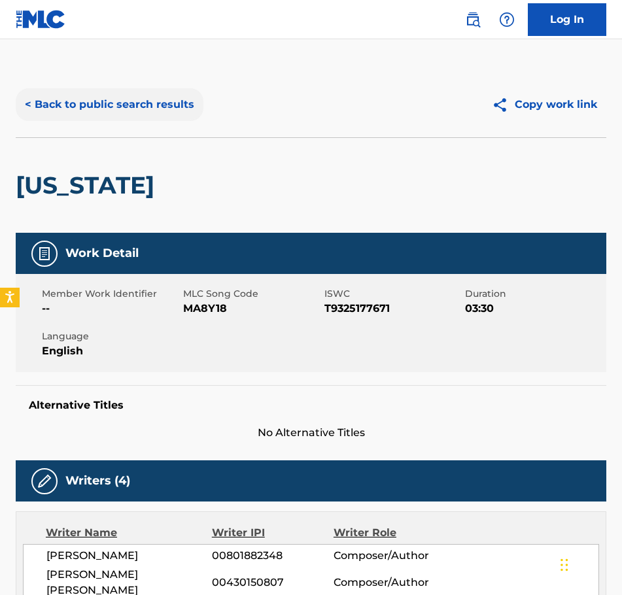
click at [33, 104] on button "< Back to public search results" at bounding box center [110, 104] width 188 height 33
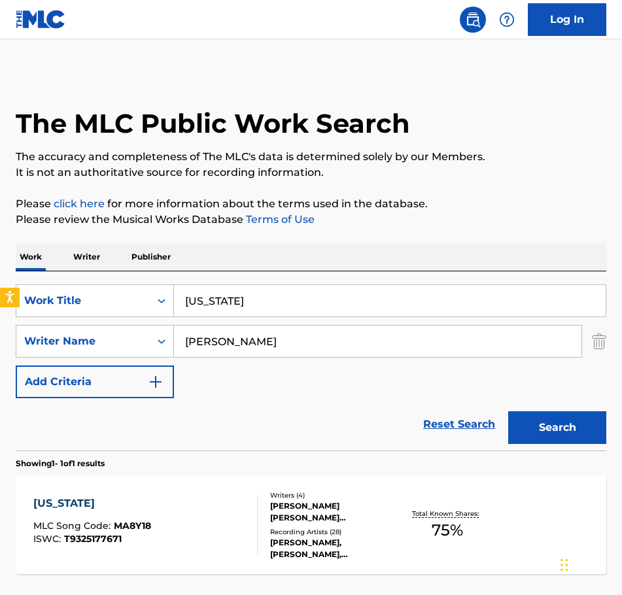
scroll to position [35, 0]
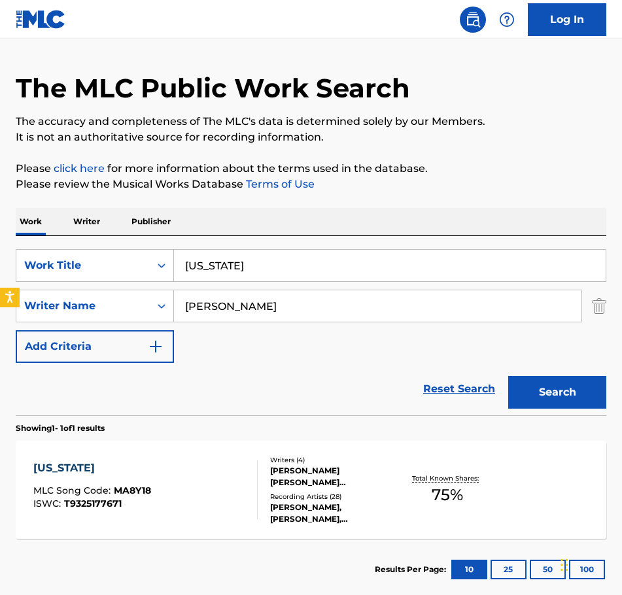
click at [258, 263] on input "[US_STATE]" at bounding box center [390, 265] width 432 height 31
drag, startPoint x: 257, startPoint y: 263, endPoint x: 151, endPoint y: 264, distance: 106.0
click at [151, 264] on div "SearchWithCriteria712e523e-15c7-4934-ac79-353ec1a7c79b Work Title [US_STATE]" at bounding box center [311, 265] width 591 height 33
type input "More"
click at [508, 376] on button "Search" at bounding box center [557, 392] width 98 height 33
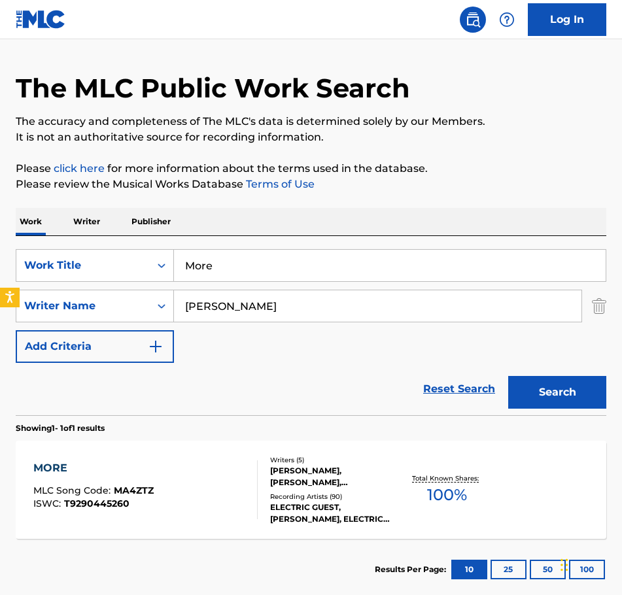
click at [355, 482] on div "[PERSON_NAME], [PERSON_NAME], [PERSON_NAME], [PERSON_NAME], [PERSON_NAME] [PERS…" at bounding box center [334, 477] width 128 height 24
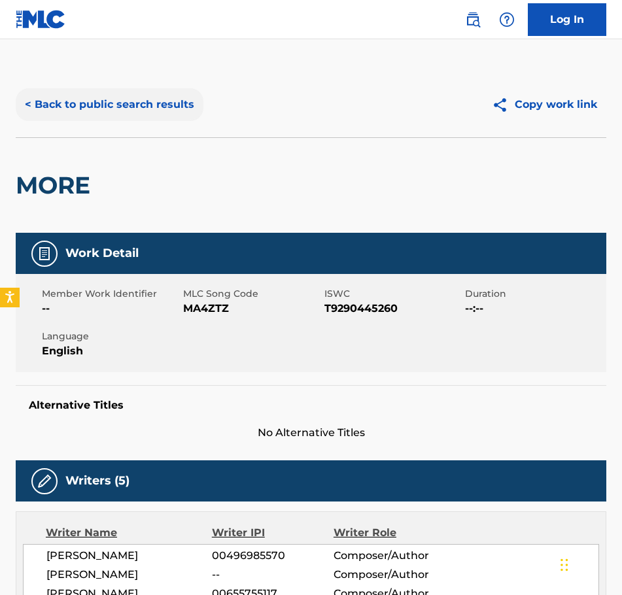
click at [33, 100] on button "< Back to public search results" at bounding box center [110, 104] width 188 height 33
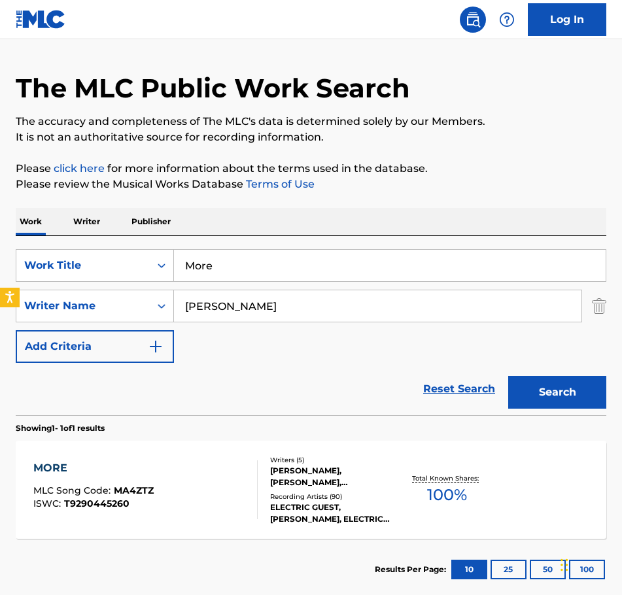
click at [243, 260] on input "More" at bounding box center [390, 265] width 432 height 31
drag, startPoint x: 243, startPoint y: 260, endPoint x: 147, endPoint y: 270, distance: 96.0
click at [151, 268] on div "SearchWithCriteria712e523e-15c7-4934-ac79-353ec1a7c79b Work Title More" at bounding box center [311, 265] width 591 height 33
type input "My Omen"
click at [575, 387] on button "Search" at bounding box center [557, 392] width 98 height 33
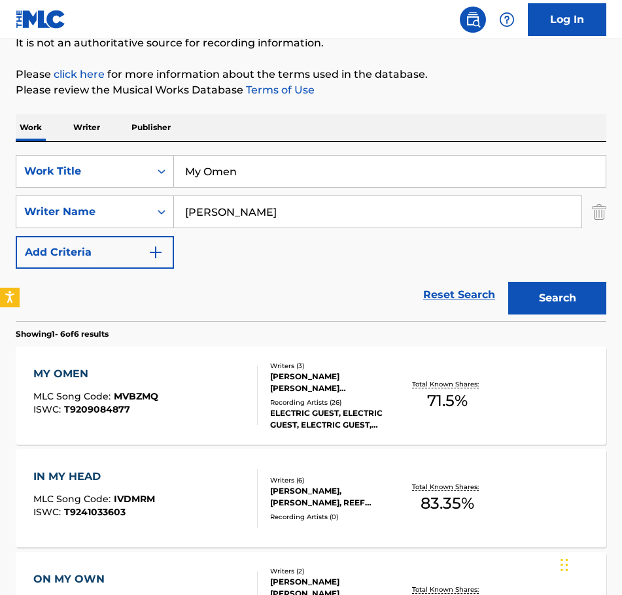
scroll to position [131, 0]
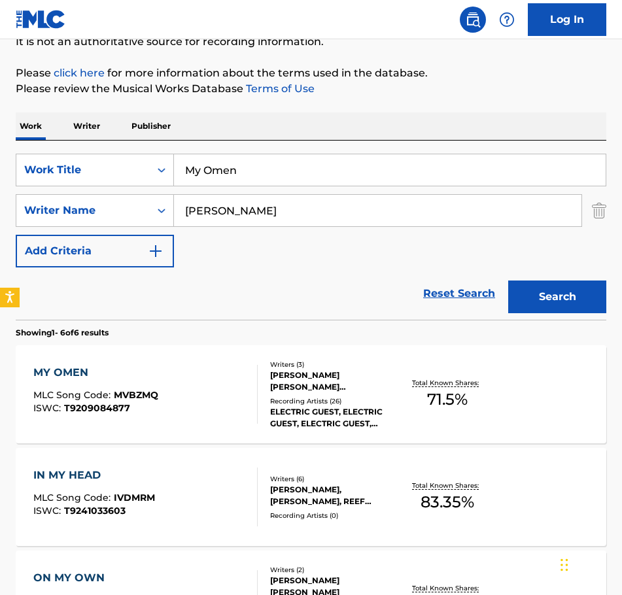
click at [322, 379] on div "[PERSON_NAME] [PERSON_NAME] [PERSON_NAME]" at bounding box center [334, 382] width 128 height 24
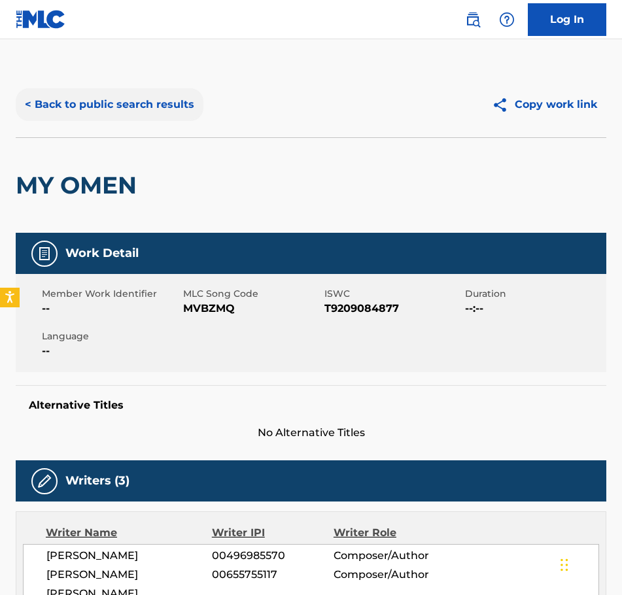
click at [29, 95] on button "< Back to public search results" at bounding box center [110, 104] width 188 height 33
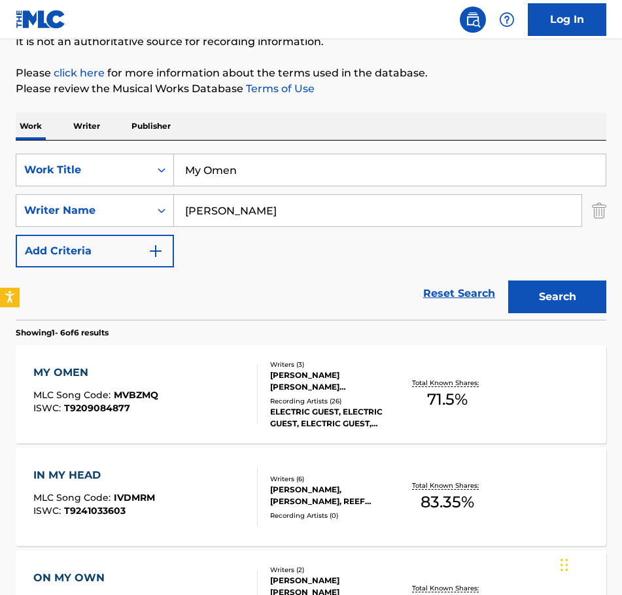
click at [262, 179] on input "My Omen" at bounding box center [390, 169] width 432 height 31
drag, startPoint x: 257, startPoint y: 177, endPoint x: 156, endPoint y: 191, distance: 101.8
click at [156, 191] on div "SearchWithCriteria712e523e-15c7-4934-ac79-353ec1a7c79b Work Title My Omen Searc…" at bounding box center [311, 211] width 591 height 114
type input "Narcoleptic"
click at [570, 293] on button "Search" at bounding box center [557, 297] width 98 height 33
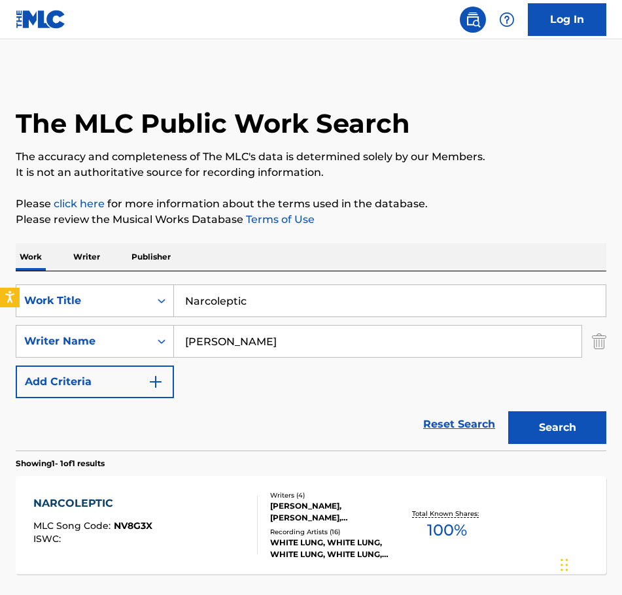
scroll to position [65, 0]
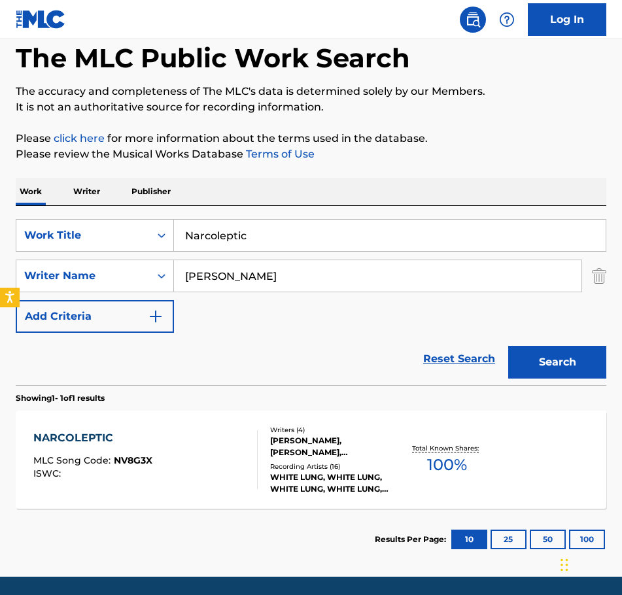
click at [262, 417] on div "NARCOLEPTIC MLC Song Code : NV8G3X ISWC : Writers ( 4 ) [PERSON_NAME], [PERSON_…" at bounding box center [311, 460] width 591 height 98
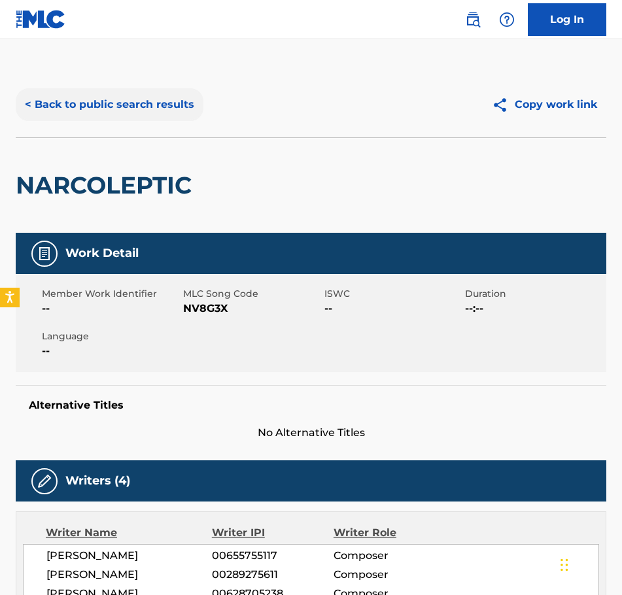
click at [30, 97] on button "< Back to public search results" at bounding box center [110, 104] width 188 height 33
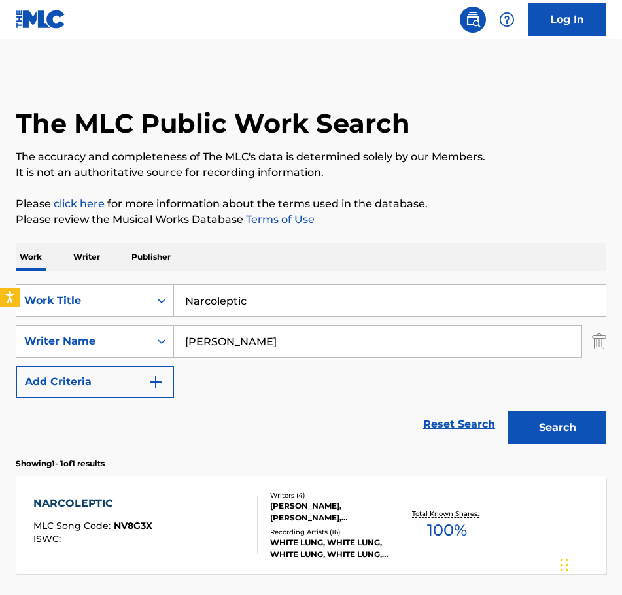
scroll to position [35, 0]
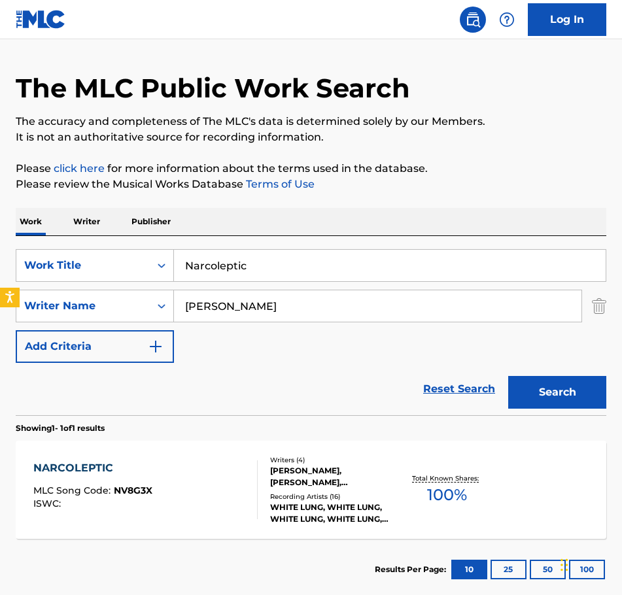
click at [252, 268] on input "Narcoleptic" at bounding box center [390, 265] width 432 height 31
drag, startPoint x: 254, startPoint y: 268, endPoint x: 145, endPoint y: 270, distance: 109.3
click at [147, 270] on div "SearchWithCriteria712e523e-15c7-4934-ac79-353ec1a7c79b Work Title Narcoleptic" at bounding box center [311, 265] width 591 height 33
type input "NC - 17"
click at [529, 397] on button "Search" at bounding box center [557, 392] width 98 height 33
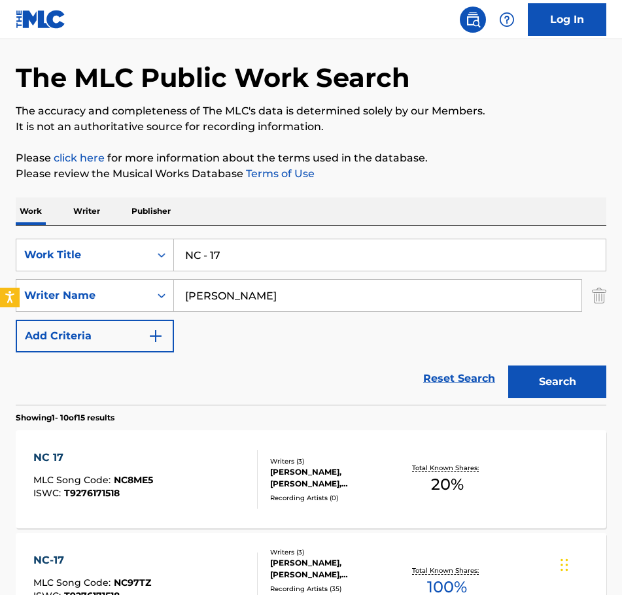
scroll to position [131, 0]
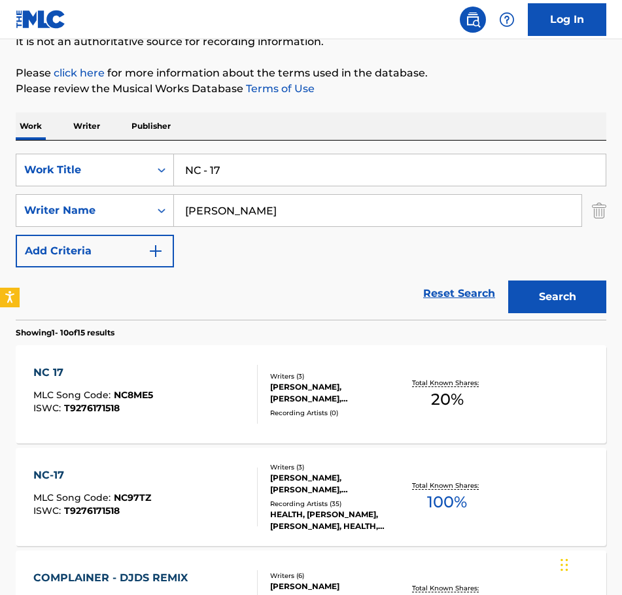
click at [293, 483] on div "[PERSON_NAME], [PERSON_NAME], [PERSON_NAME]" at bounding box center [334, 484] width 128 height 24
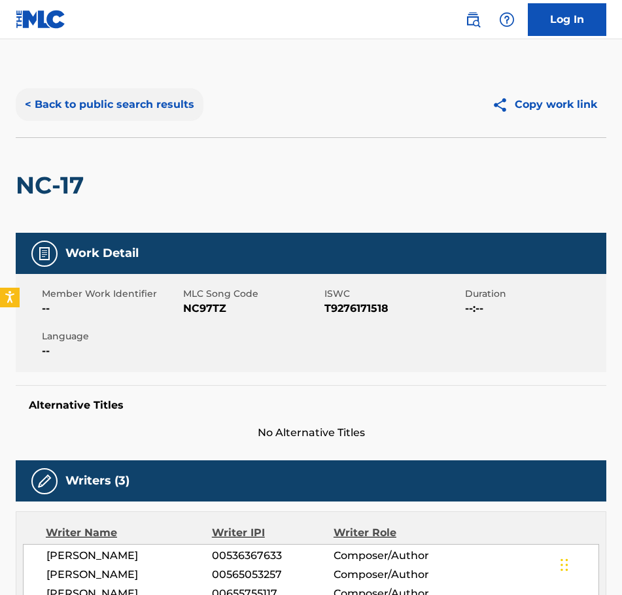
click at [33, 105] on button "< Back to public search results" at bounding box center [110, 104] width 188 height 33
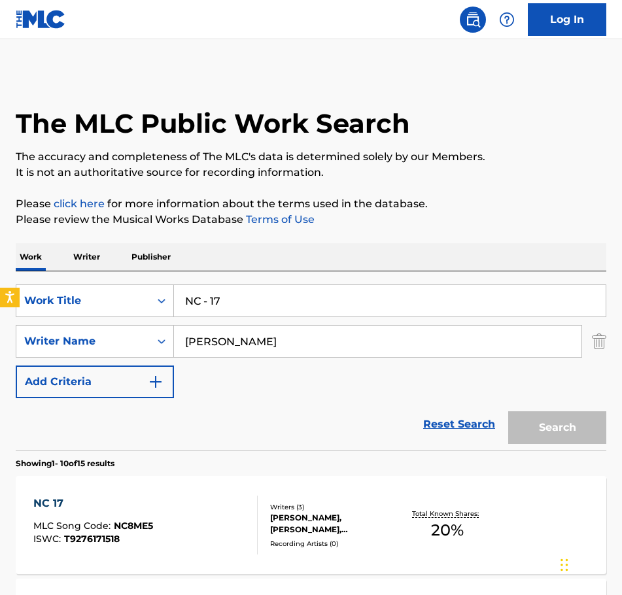
scroll to position [131, 0]
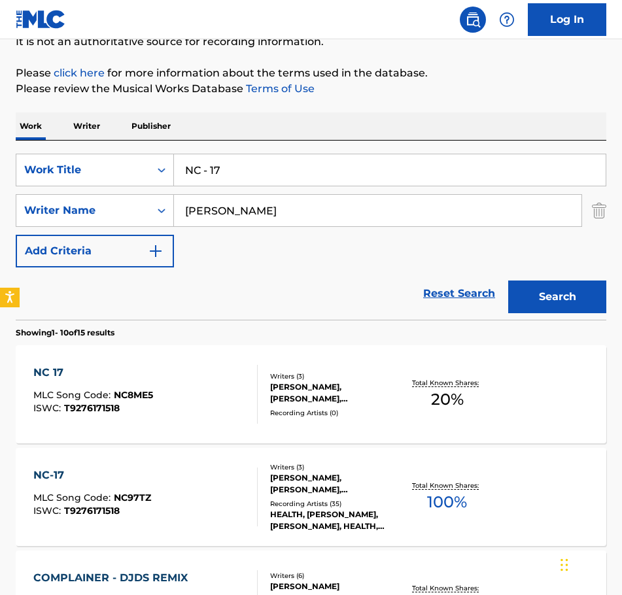
click at [253, 171] on input "NC - 17" at bounding box center [390, 169] width 432 height 31
drag, startPoint x: 236, startPoint y: 171, endPoint x: 132, endPoint y: 186, distance: 105.1
click at [137, 185] on div "SearchWithCriteria712e523e-15c7-4934-ac79-353ec1a7c79b Work Title NC - 17" at bounding box center [311, 170] width 591 height 33
type input "Nervous"
click at [568, 294] on button "Search" at bounding box center [557, 297] width 98 height 33
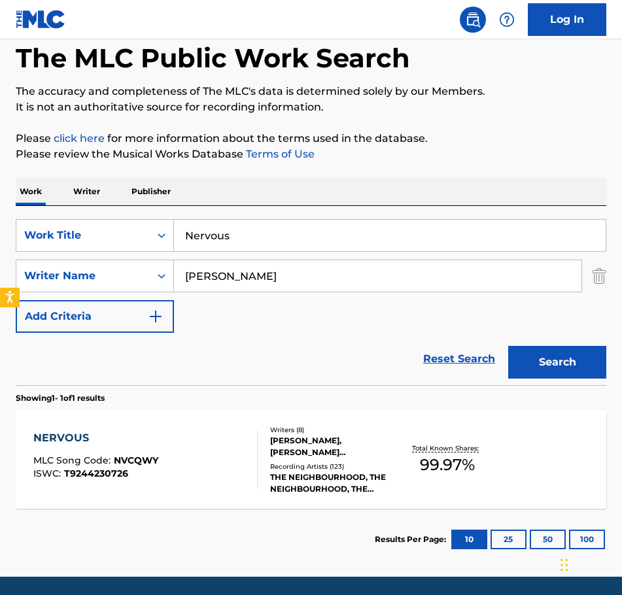
scroll to position [110, 0]
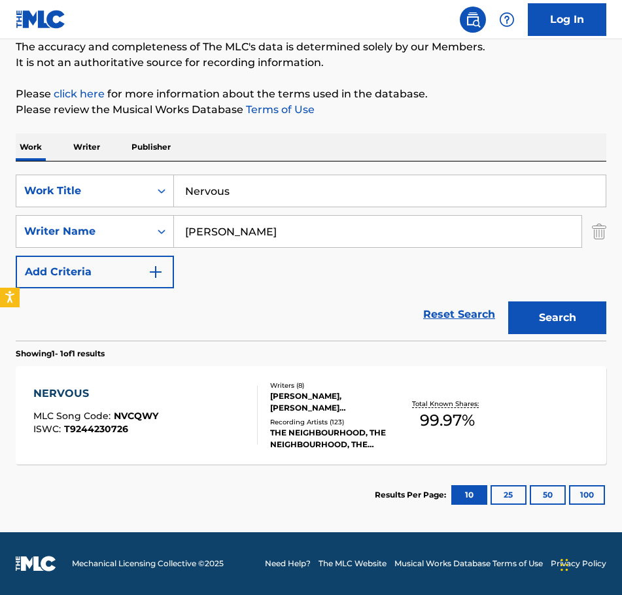
click at [291, 404] on div "[PERSON_NAME], [PERSON_NAME] [PERSON_NAME], [PERSON_NAME], [PERSON_NAME], [PERS…" at bounding box center [334, 403] width 128 height 24
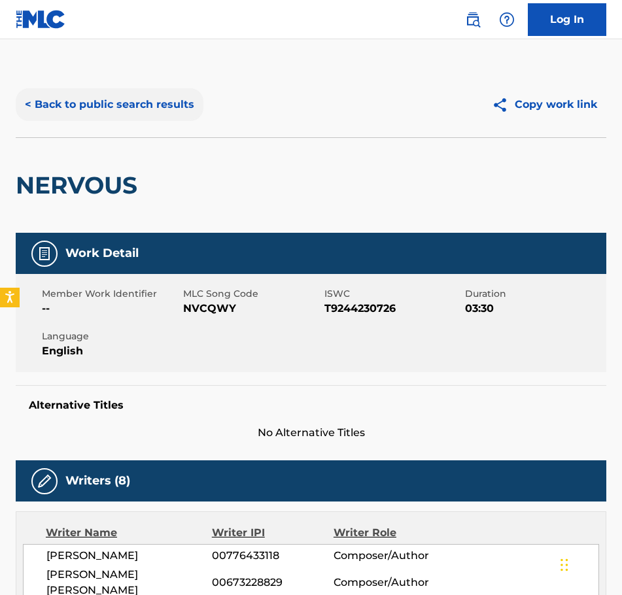
click at [30, 101] on button "< Back to public search results" at bounding box center [110, 104] width 188 height 33
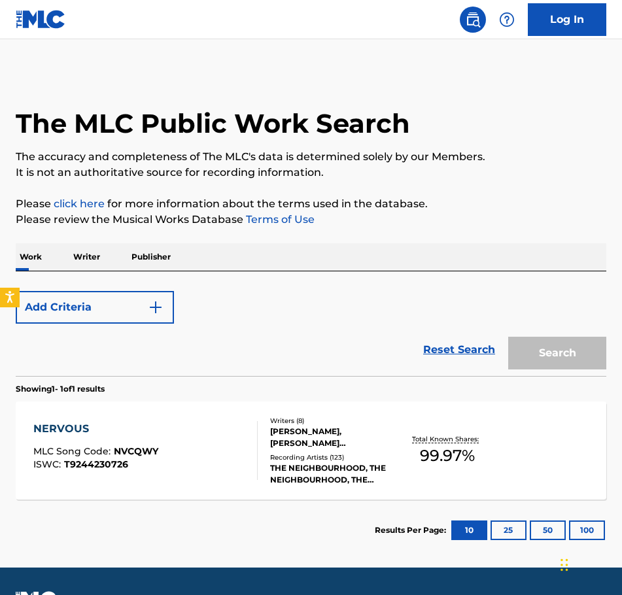
scroll to position [35, 0]
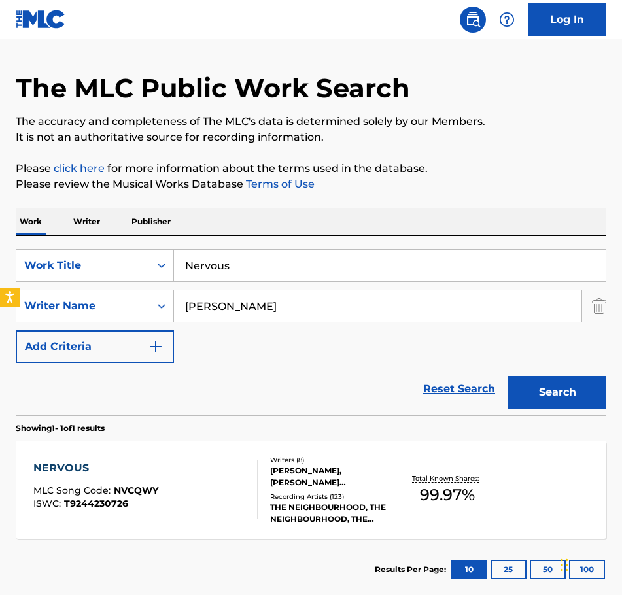
click at [236, 267] on input "Nervous" at bounding box center [390, 265] width 432 height 31
drag, startPoint x: 235, startPoint y: 267, endPoint x: 174, endPoint y: 268, distance: 60.9
click at [174, 268] on input "Nervous" at bounding box center [390, 265] width 432 height 31
type input "Never Ending Summer"
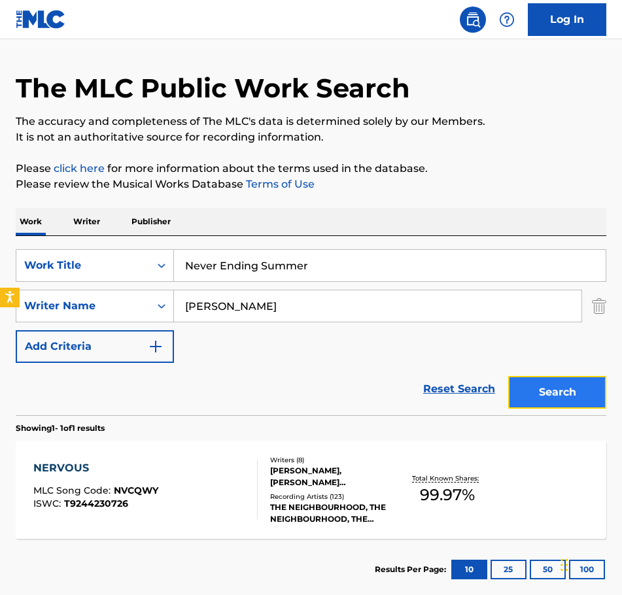
click at [511, 383] on button "Search" at bounding box center [557, 392] width 98 height 33
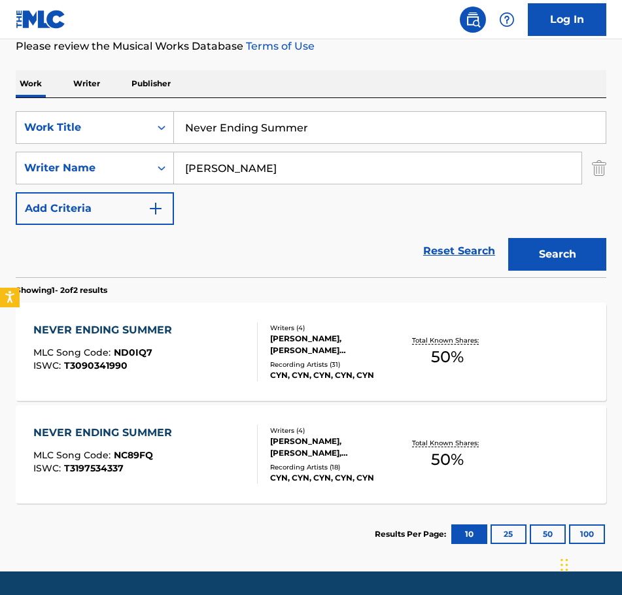
scroll to position [196, 0]
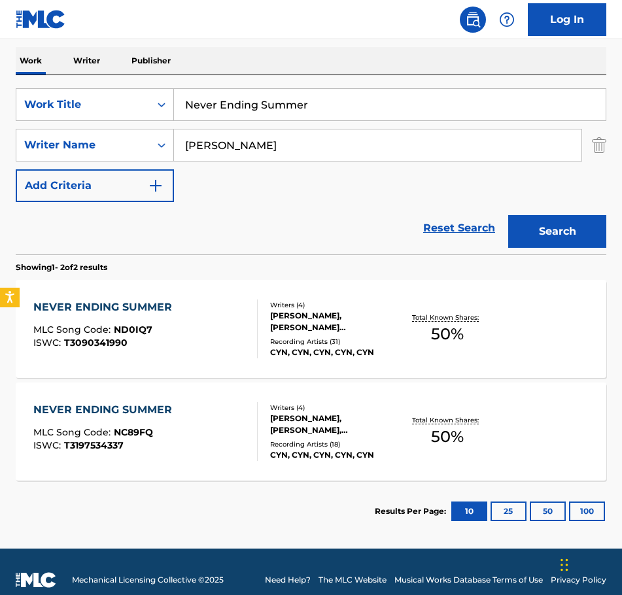
click at [319, 318] on div "[PERSON_NAME], [PERSON_NAME] [PERSON_NAME] [PERSON_NAME], [PERSON_NAME] ST [PER…" at bounding box center [334, 322] width 128 height 24
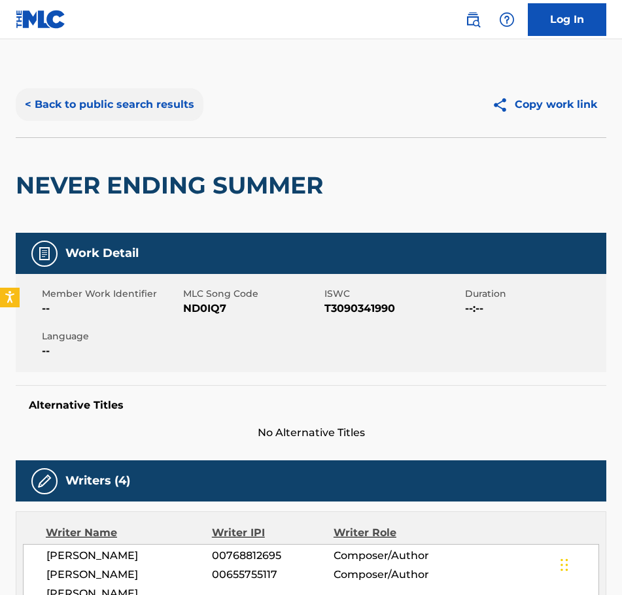
click at [31, 101] on button "< Back to public search results" at bounding box center [110, 104] width 188 height 33
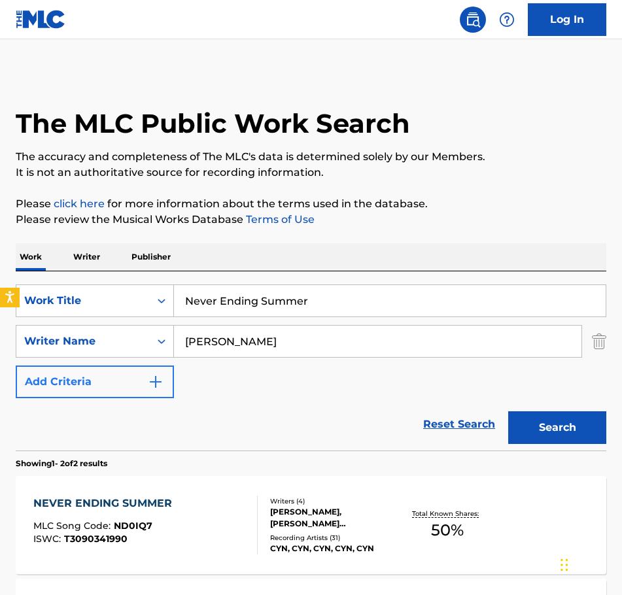
scroll to position [138, 0]
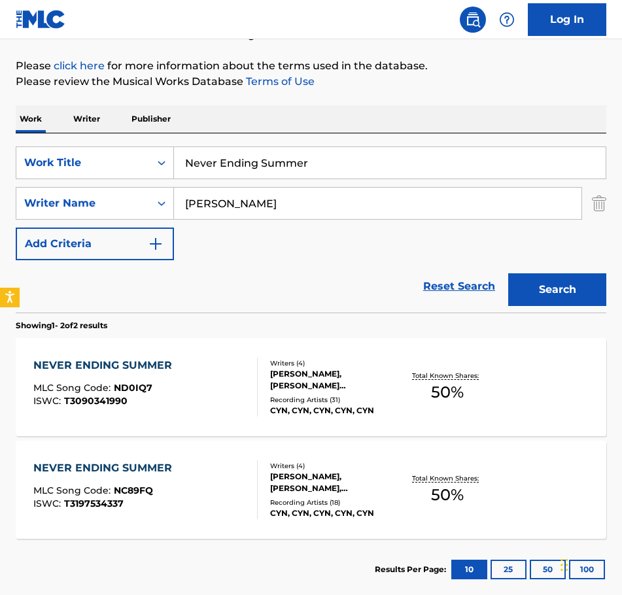
drag, startPoint x: 336, startPoint y: 162, endPoint x: 327, endPoint y: 160, distance: 9.9
click at [332, 162] on input "Never Ending Summer" at bounding box center [390, 162] width 432 height 31
drag, startPoint x: 327, startPoint y: 160, endPoint x: 165, endPoint y: 173, distance: 162.1
click at [166, 173] on div "SearchWithCriteria712e523e-15c7-4934-ac79-353ec1a7c79b Work Title Never Ending …" at bounding box center [311, 163] width 591 height 33
type input "New Coke"
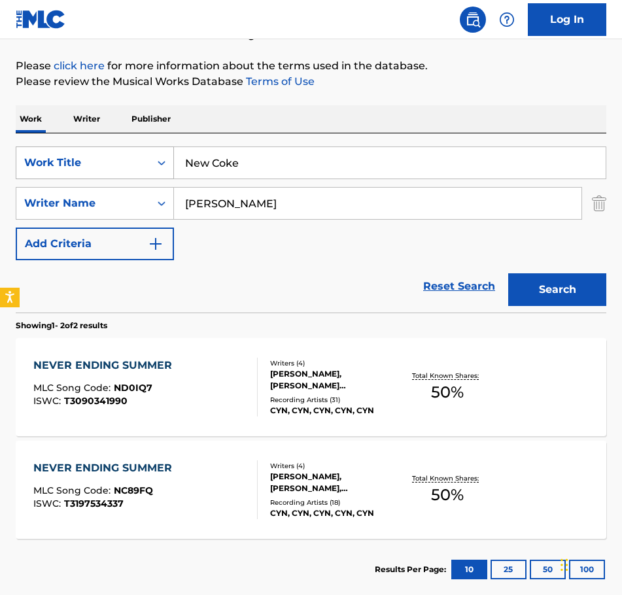
click at [508, 274] on button "Search" at bounding box center [557, 290] width 98 height 33
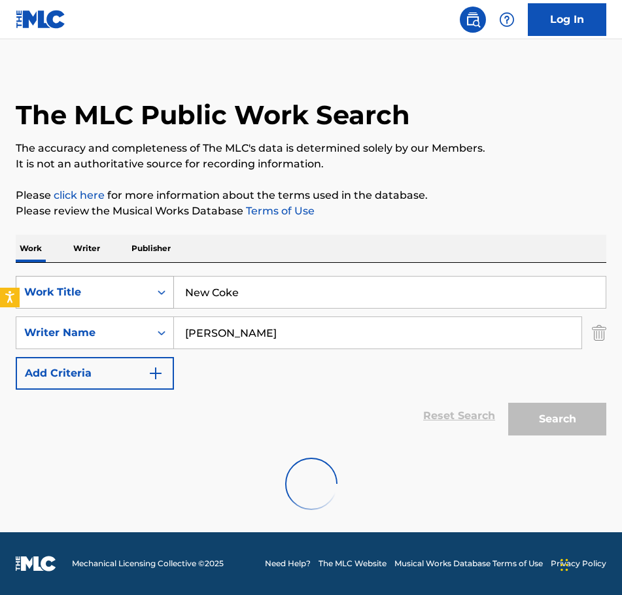
scroll to position [110, 0]
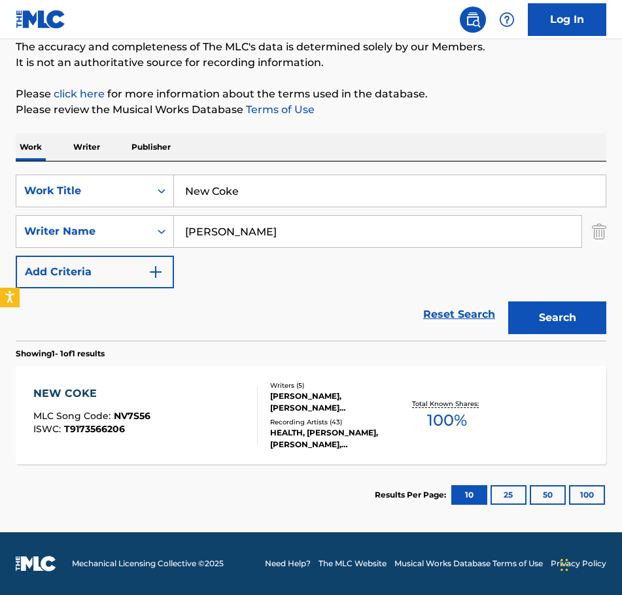
click at [276, 393] on div "[PERSON_NAME], [PERSON_NAME] [PERSON_NAME], [PERSON_NAME], [PERSON_NAME]" at bounding box center [334, 403] width 128 height 24
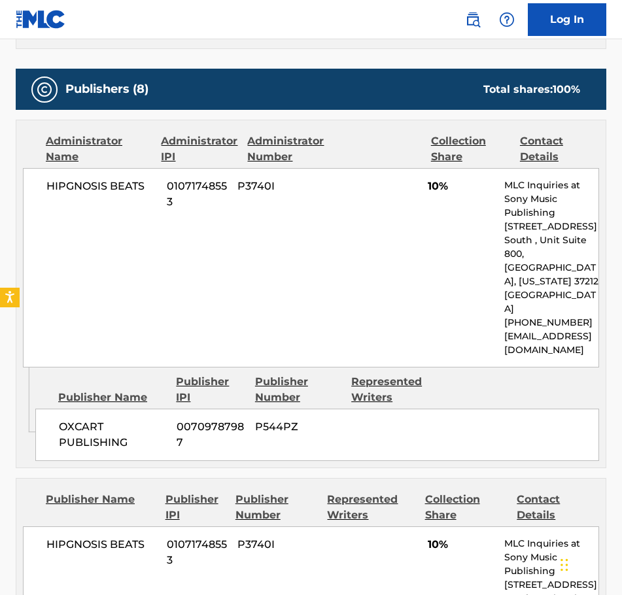
scroll to position [654, 0]
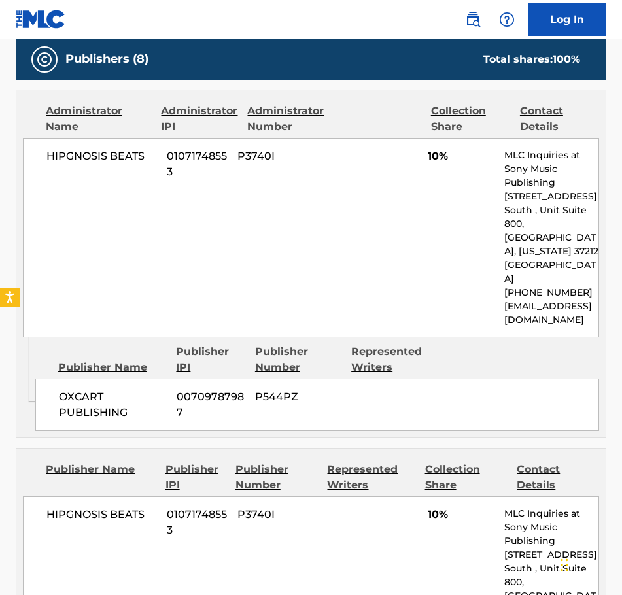
click at [127, 543] on div "HIPGNOSIS BEATS 01071748553 P3740I 10% MLC Inquiries at Sony Music Publishing […" at bounding box center [311, 597] width 577 height 200
